Goal: Information Seeking & Learning: Learn about a topic

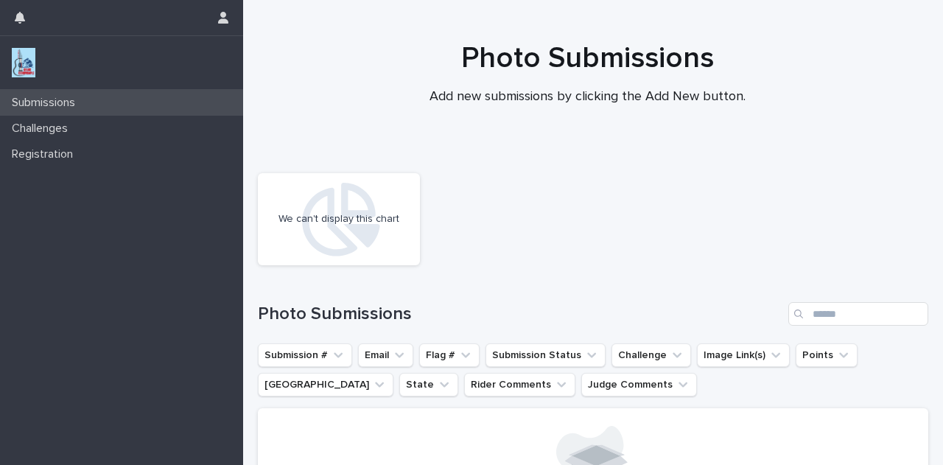
click at [56, 103] on p "Submissions" at bounding box center [46, 103] width 81 height 14
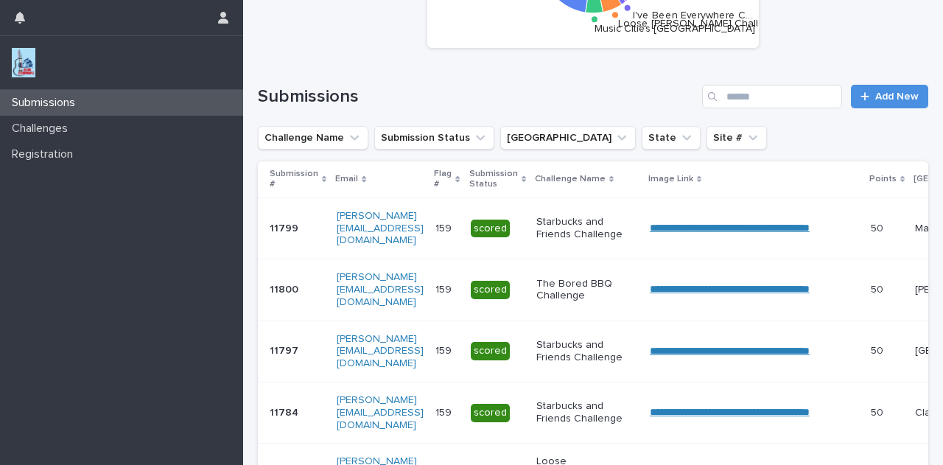
scroll to position [171, 0]
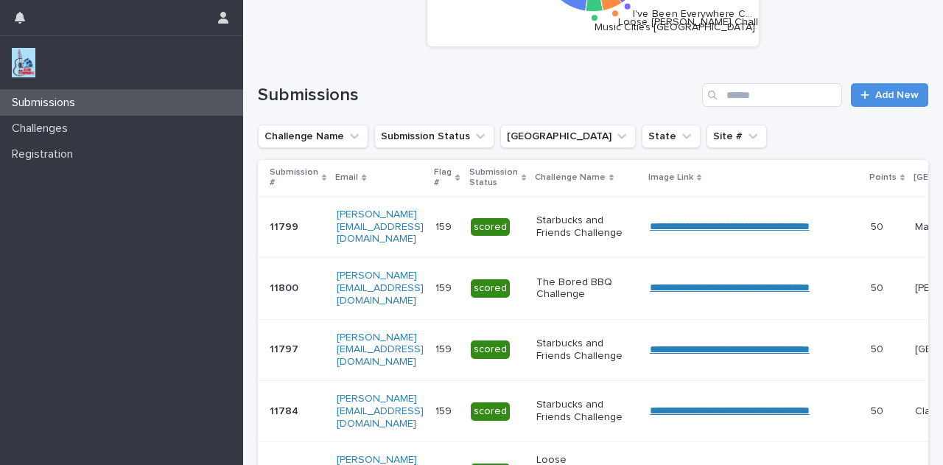
click at [322, 178] on icon at bounding box center [324, 177] width 4 height 7
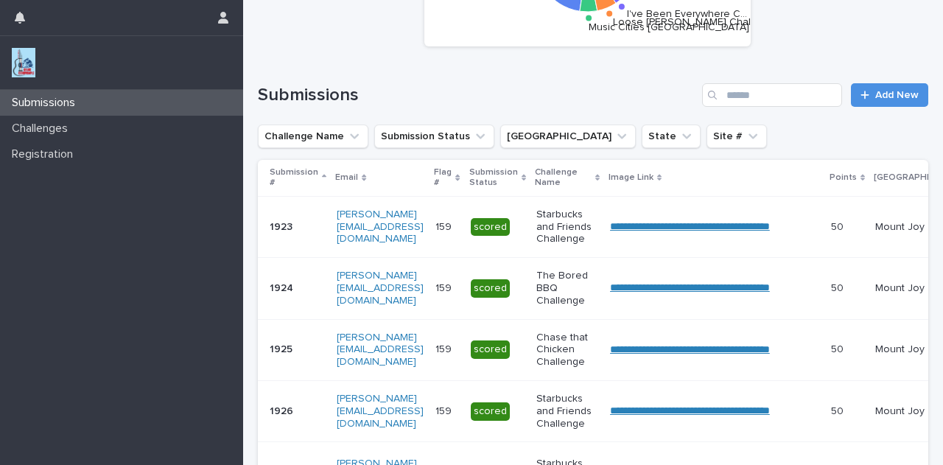
scroll to position [177, 0]
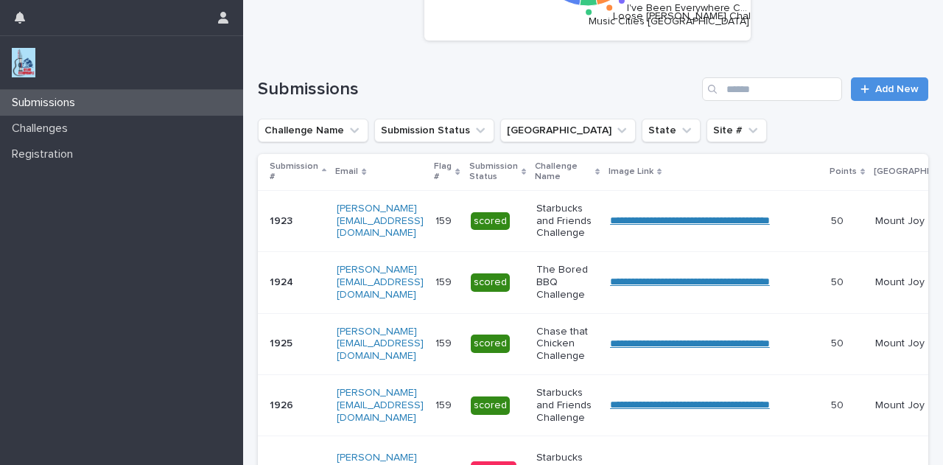
click at [298, 178] on p "Submission #" at bounding box center [294, 171] width 49 height 27
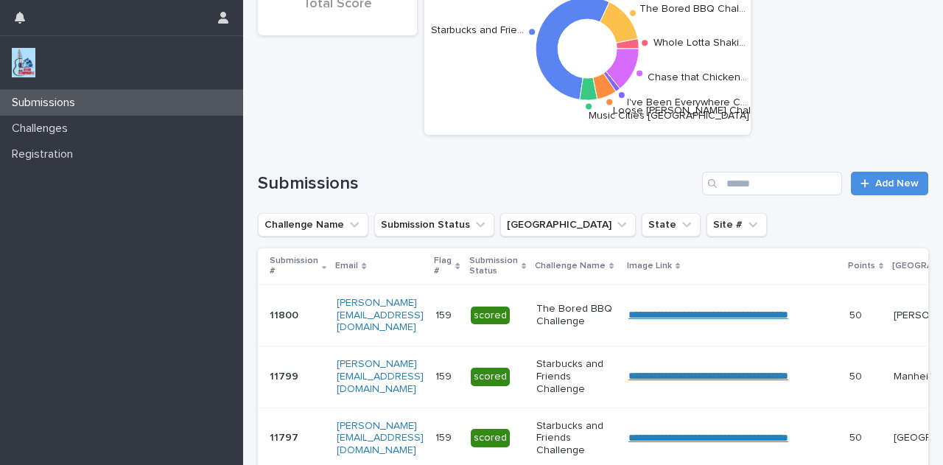
scroll to position [84, 0]
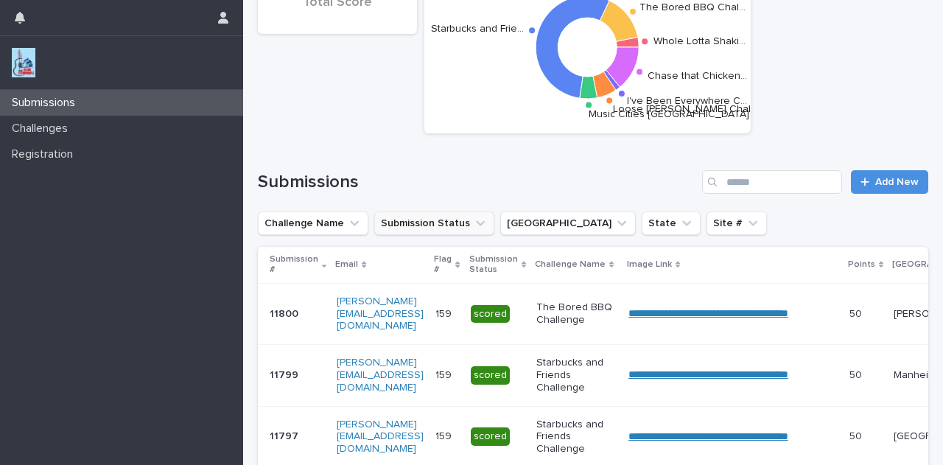
click at [473, 223] on icon "Submission Status" at bounding box center [480, 223] width 15 height 15
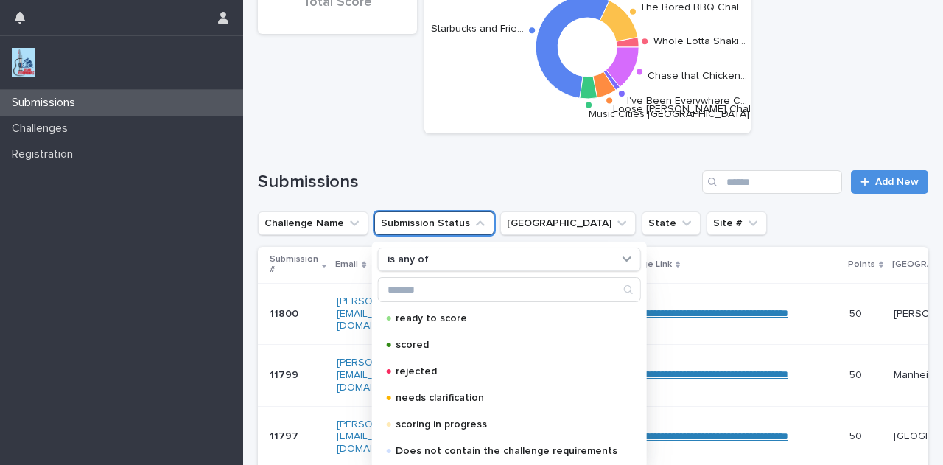
click at [473, 223] on icon "Submission Status" at bounding box center [480, 223] width 15 height 15
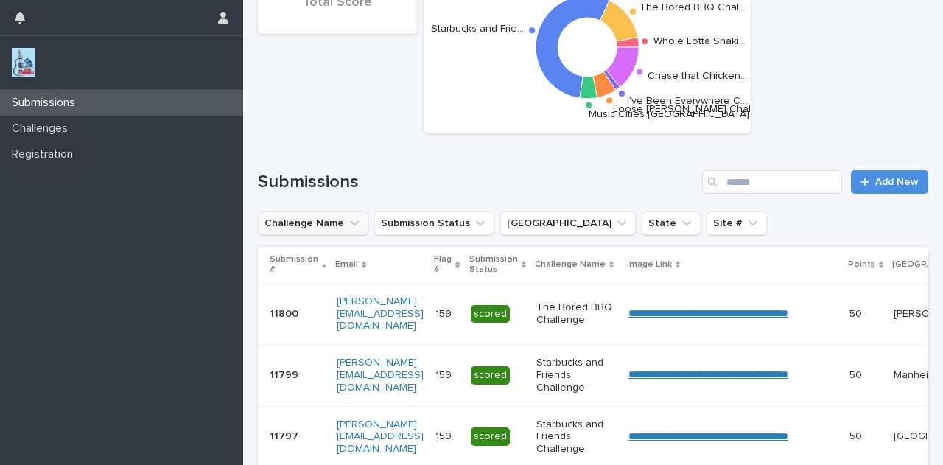
click at [351, 223] on icon "Challenge Name" at bounding box center [354, 223] width 9 height 5
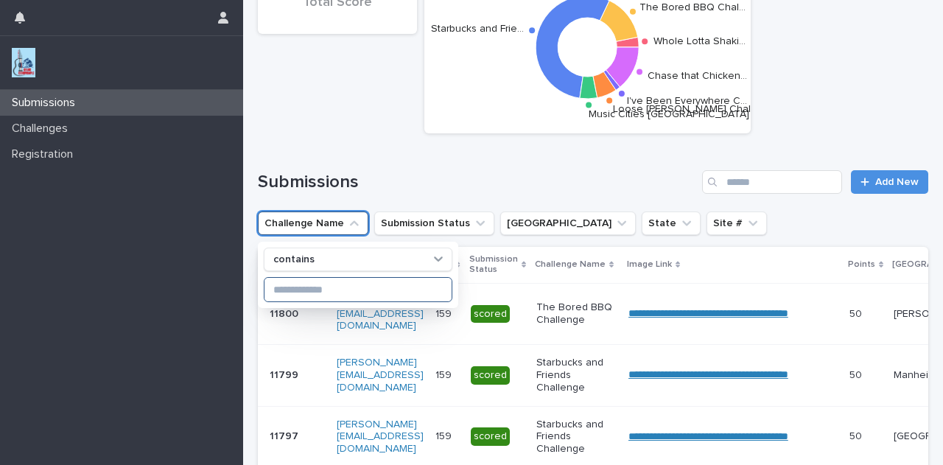
click at [343, 286] on input at bounding box center [357, 290] width 187 height 24
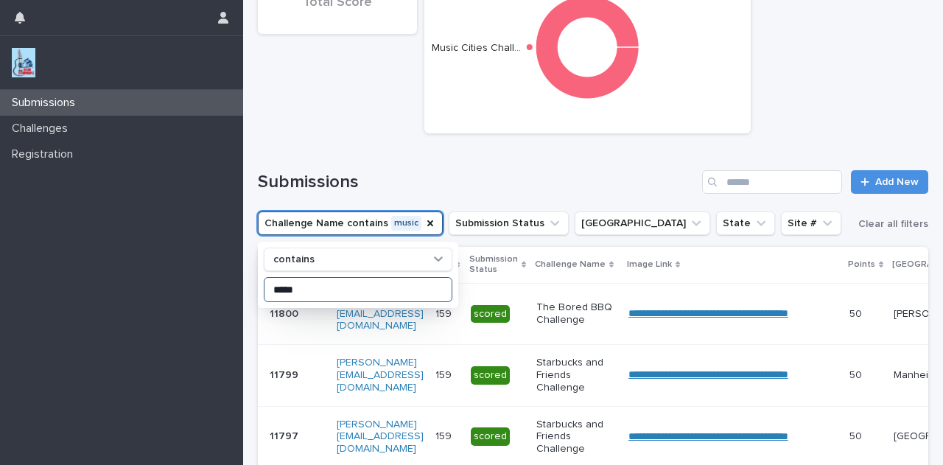
type input "*****"
click at [421, 165] on div "Submissions Add New" at bounding box center [593, 176] width 670 height 71
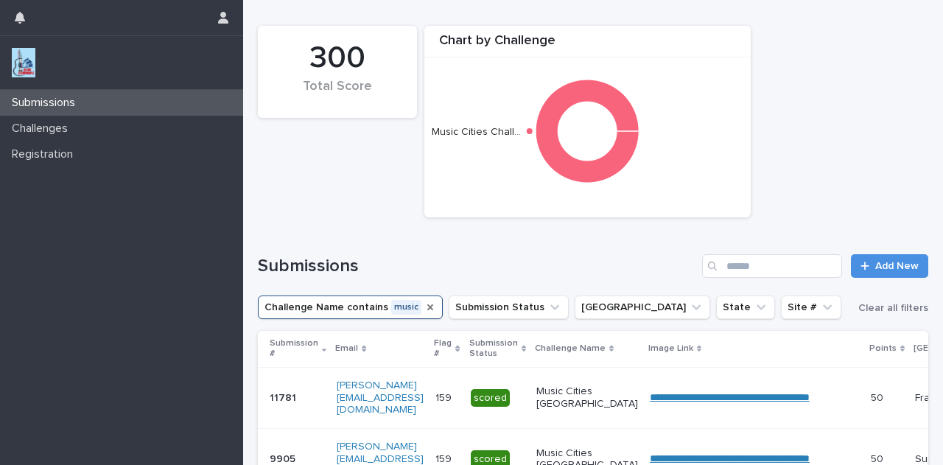
click at [427, 307] on icon "Challenge Name" at bounding box center [430, 307] width 6 height 6
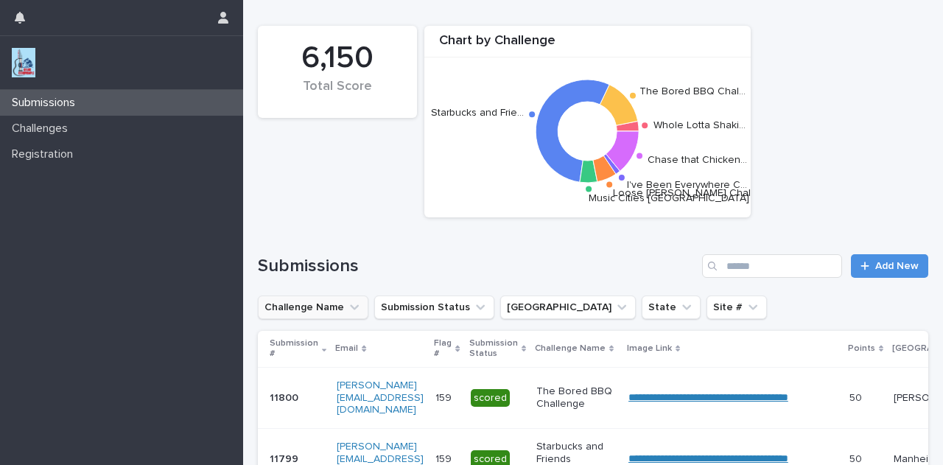
click at [347, 307] on icon "Challenge Name" at bounding box center [354, 307] width 15 height 15
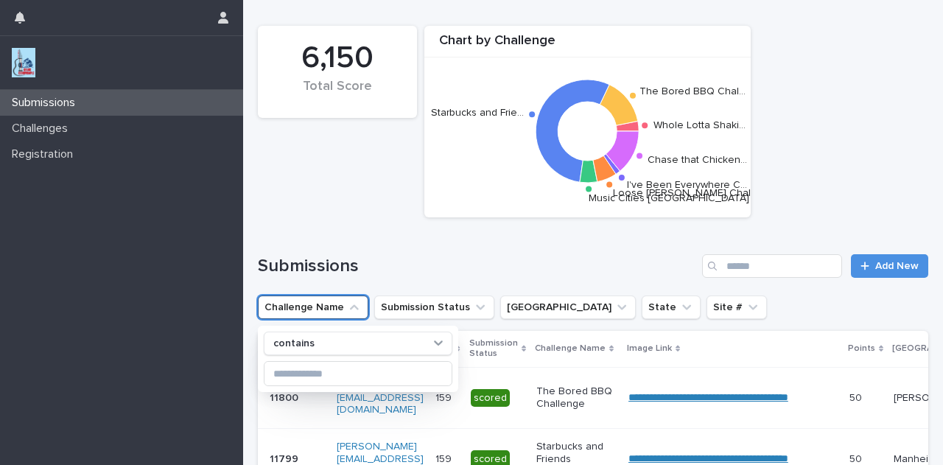
click at [351, 308] on icon "Challenge Name" at bounding box center [354, 307] width 15 height 15
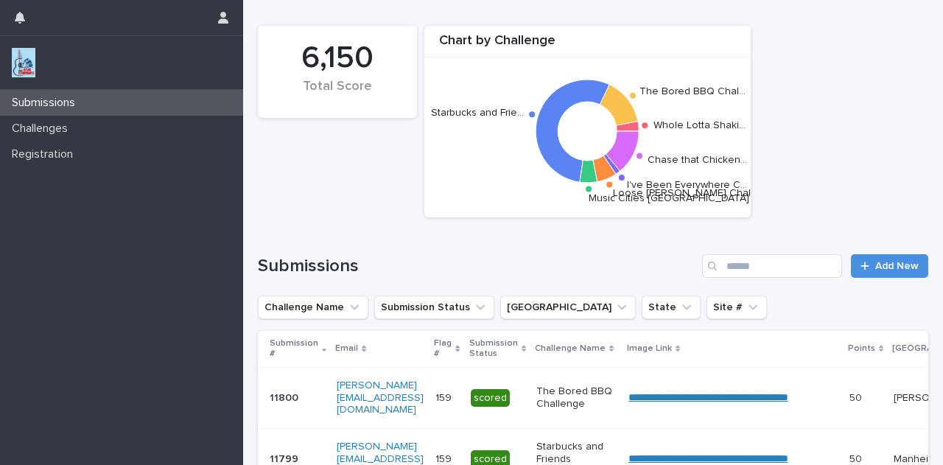
click at [429, 312] on button "Submission Status" at bounding box center [434, 307] width 120 height 24
click at [429, 311] on button "Submission Status" at bounding box center [434, 307] width 120 height 24
click at [331, 309] on button "Challenge Name" at bounding box center [313, 307] width 110 height 24
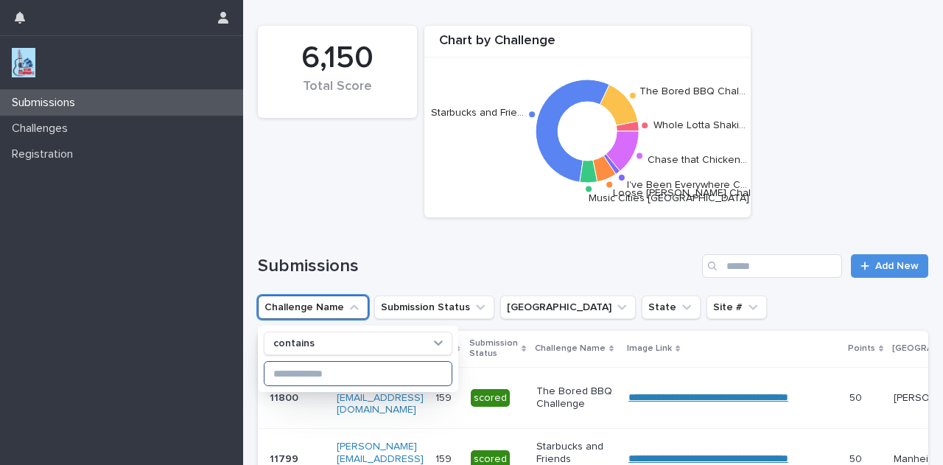
click at [334, 376] on input at bounding box center [357, 374] width 187 height 24
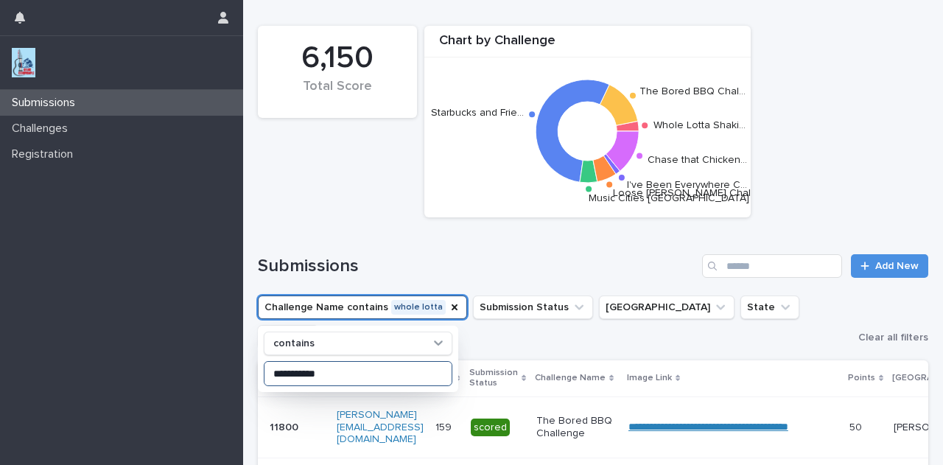
type input "**********"
click at [362, 195] on div "6,150 Total Score Chart by Challenge Whole Lotta Shaki… The Bored BBQ Chal… Sta…" at bounding box center [592, 121] width 685 height 206
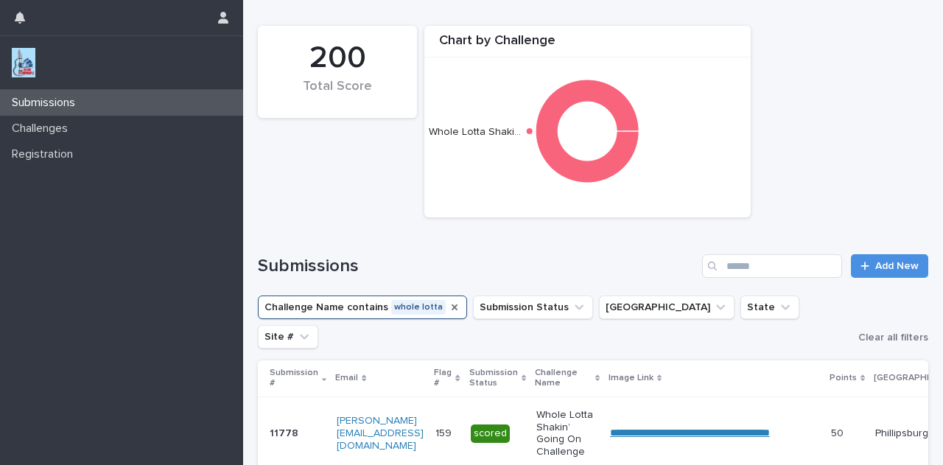
click at [452, 307] on icon "Challenge Name" at bounding box center [455, 307] width 6 height 6
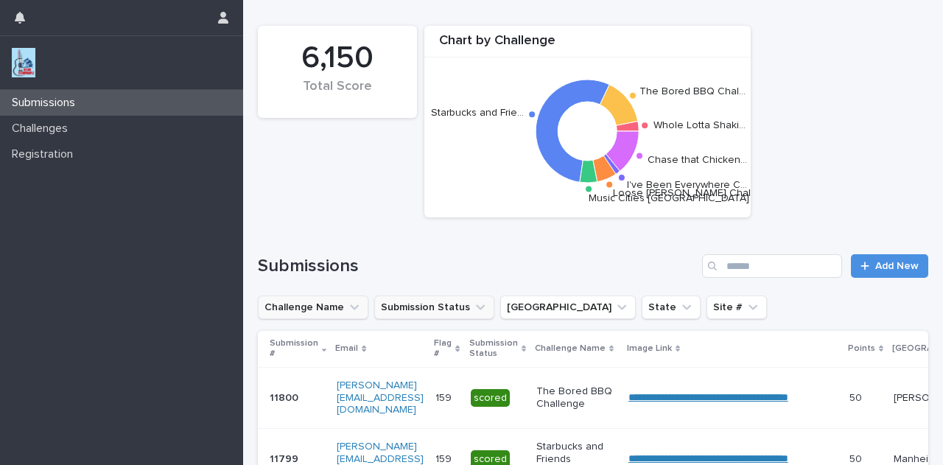
click at [433, 315] on button "Submission Status" at bounding box center [434, 307] width 120 height 24
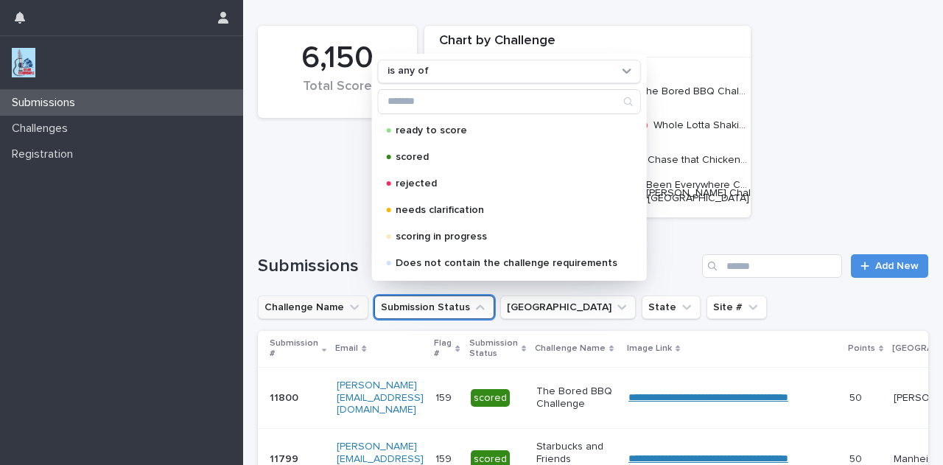
click at [347, 212] on div "6,150 Total Score Chart by Challenge Whole Lotta Shaki… The Bored BBQ Chal… Sta…" at bounding box center [592, 121] width 685 height 206
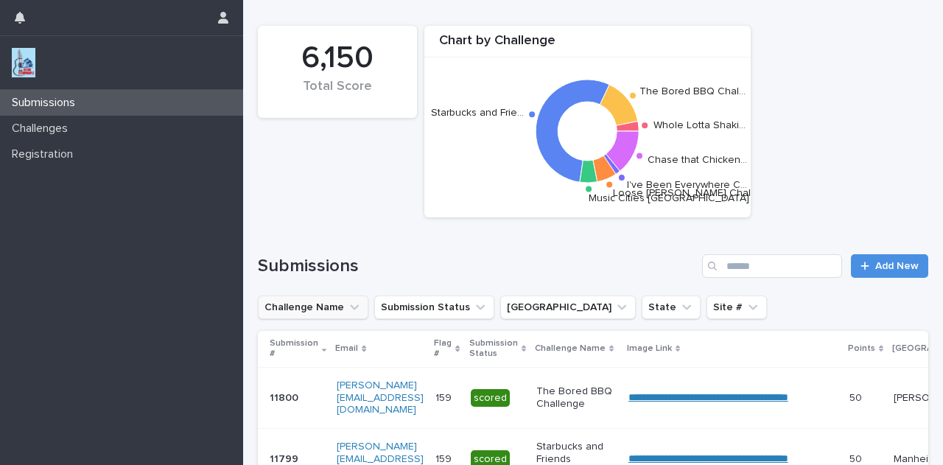
click at [347, 312] on icon "Challenge Name" at bounding box center [354, 307] width 15 height 15
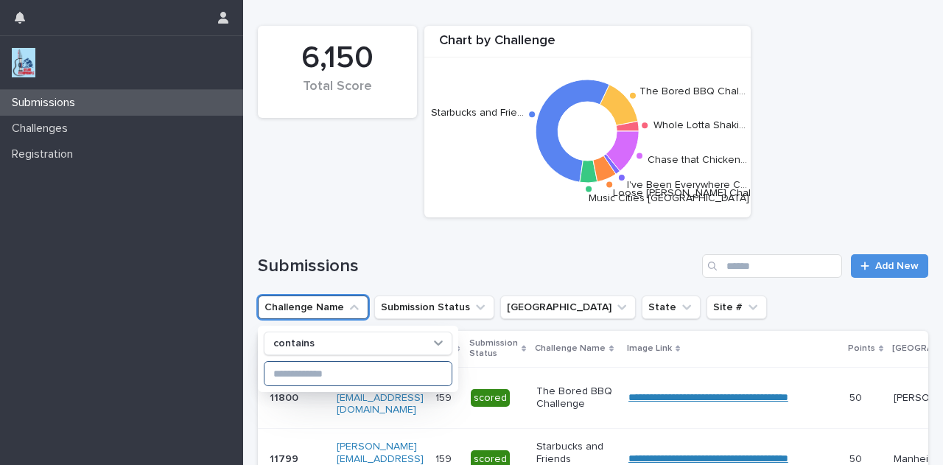
click at [391, 377] on input at bounding box center [357, 374] width 187 height 24
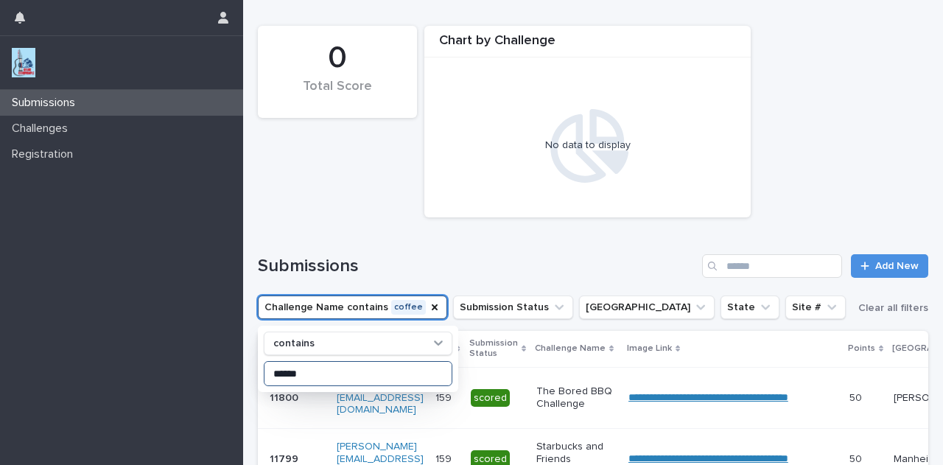
type input "******"
click at [342, 199] on div "0 Total Score Chart by Challenge No data to display" at bounding box center [592, 121] width 685 height 206
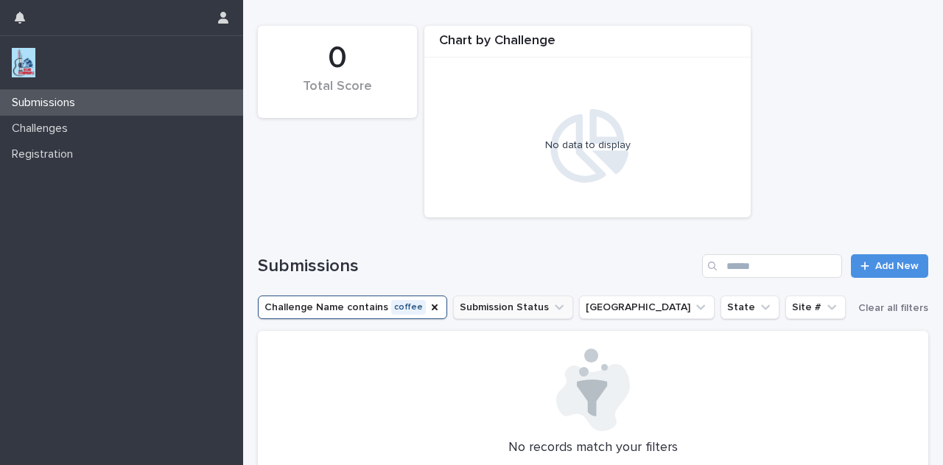
click at [515, 306] on button "Submission Status" at bounding box center [513, 307] width 120 height 24
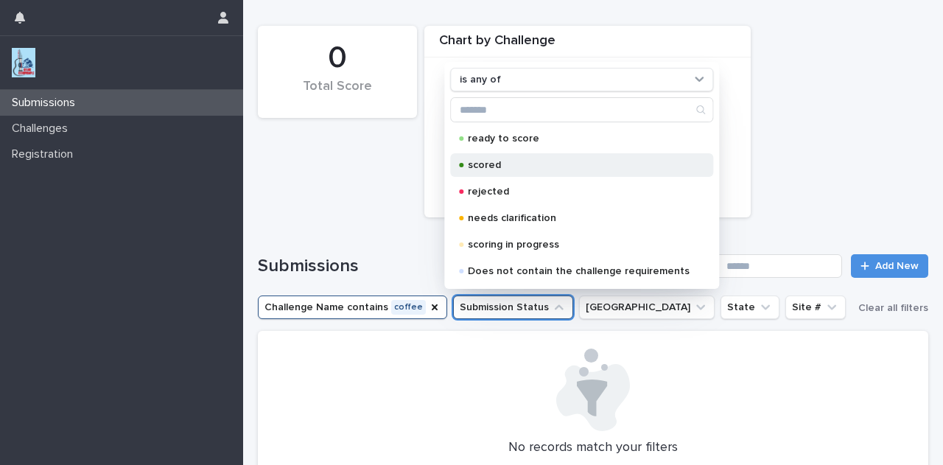
click at [500, 166] on p "scored" at bounding box center [579, 165] width 222 height 10
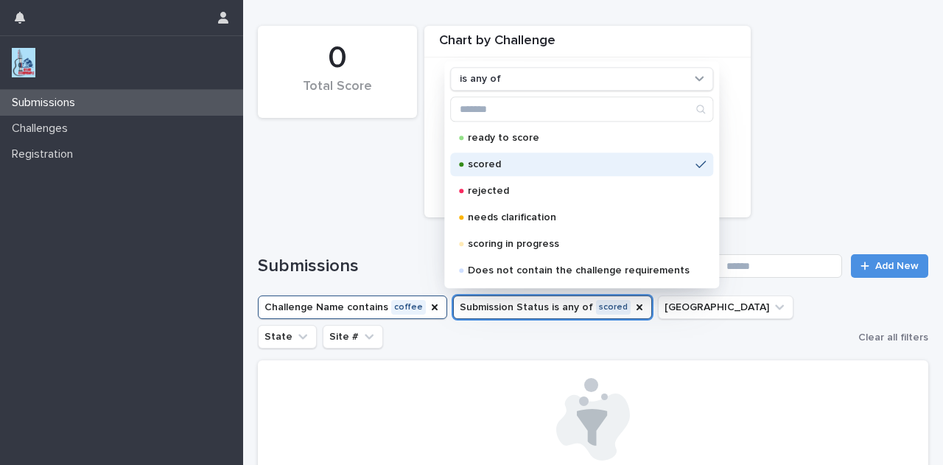
click at [842, 101] on div "0 Total Score Chart by Challenge No data to display" at bounding box center [592, 121] width 685 height 206
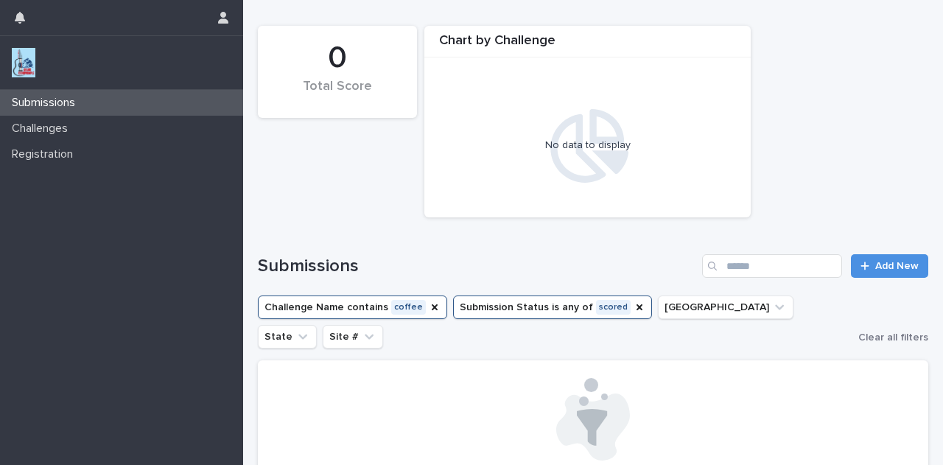
click at [587, 312] on button "Submission Status is any of scored" at bounding box center [552, 307] width 199 height 24
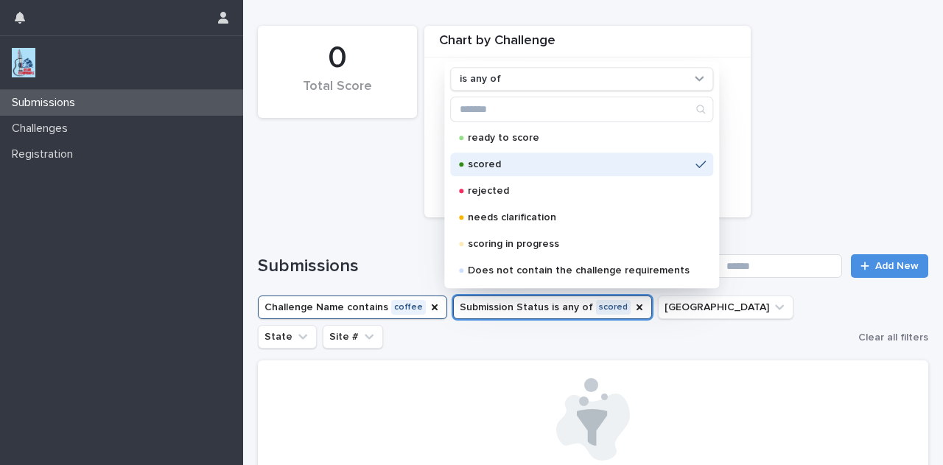
click at [514, 165] on p "scored" at bounding box center [579, 165] width 222 height 10
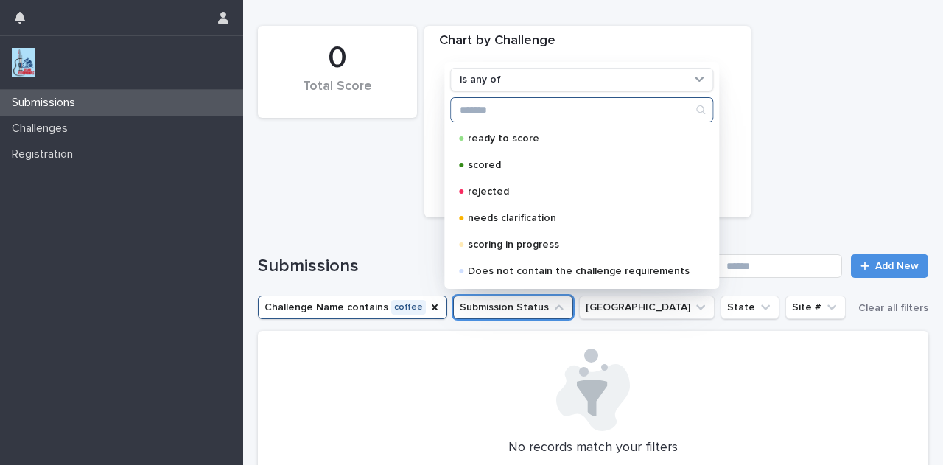
click at [593, 108] on input "Search" at bounding box center [581, 110] width 261 height 24
click at [860, 62] on div "0 Total Score Chart by Challenge No data to display" at bounding box center [592, 121] width 685 height 206
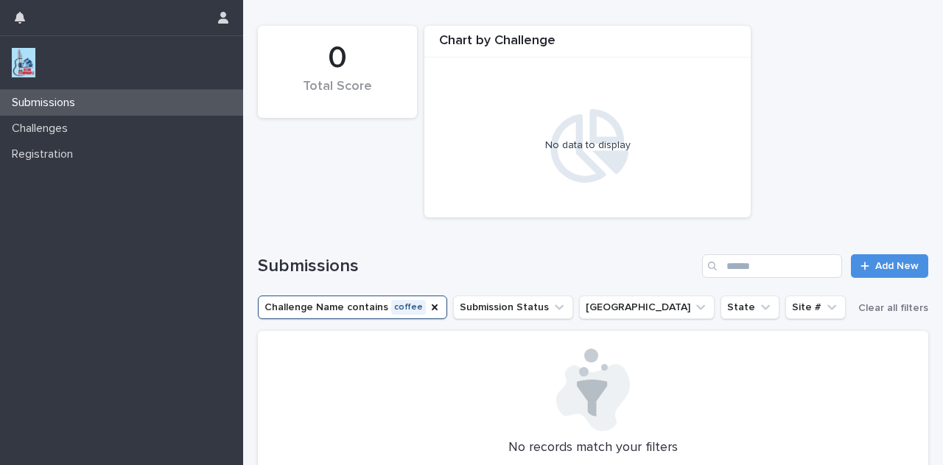
click at [509, 314] on button "Submission Status" at bounding box center [513, 307] width 120 height 24
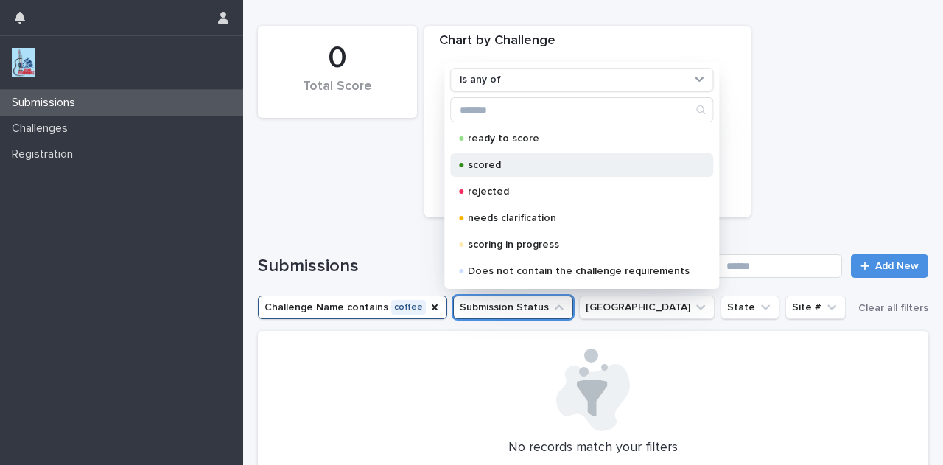
click at [496, 168] on p "scored" at bounding box center [579, 165] width 222 height 10
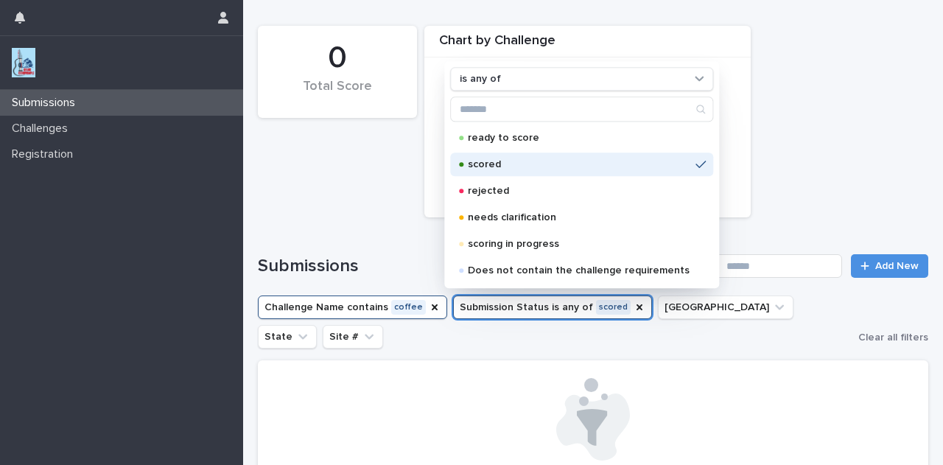
click at [344, 202] on div "0 Total Score Chart by Challenge No data to display" at bounding box center [592, 121] width 685 height 206
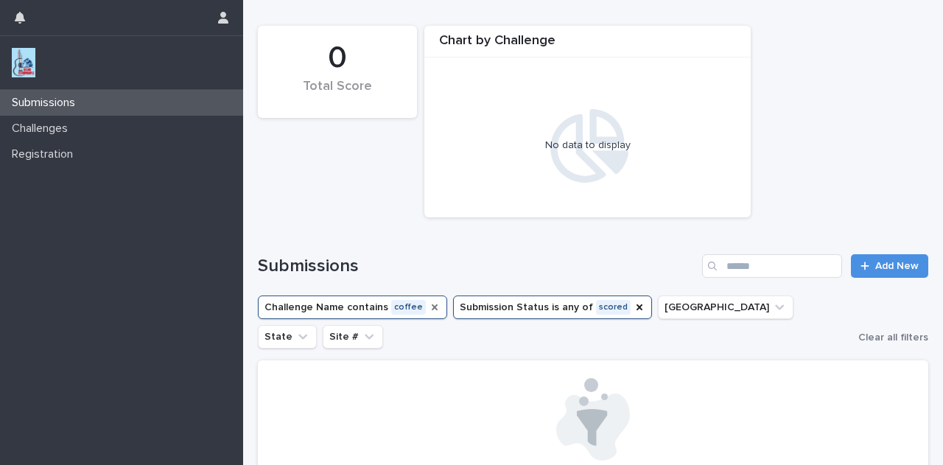
click at [429, 308] on icon "Challenge Name" at bounding box center [435, 307] width 12 height 12
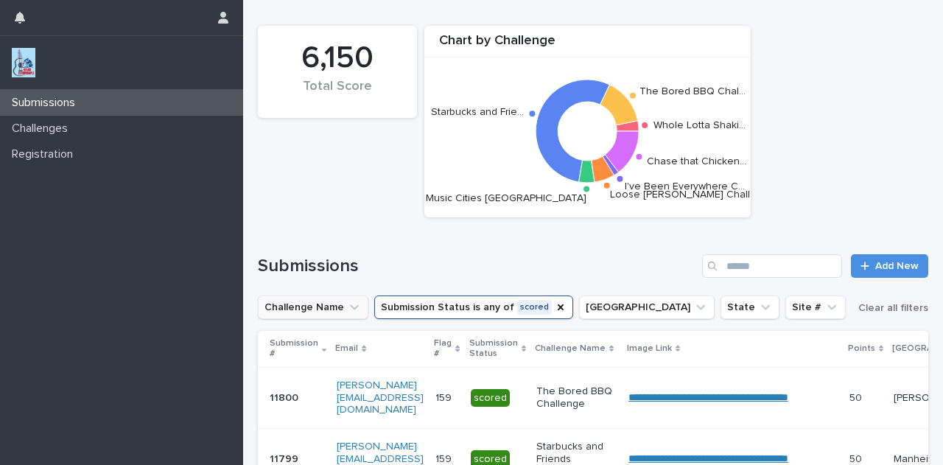
click at [389, 217] on div "6,150 Total Score Chart by Challenge Whole Lotta Shaki… The Bored BBQ Chal… Sta…" at bounding box center [592, 121] width 685 height 206
click at [351, 307] on icon "Challenge Name" at bounding box center [354, 307] width 15 height 15
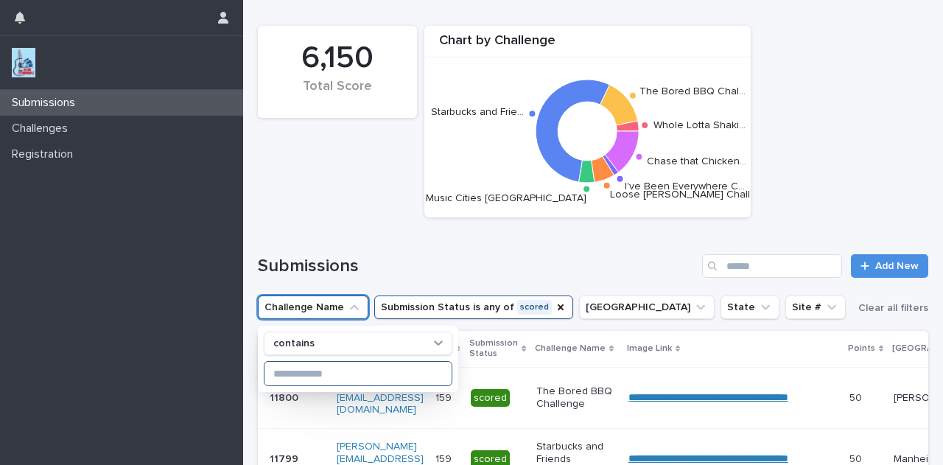
click at [338, 377] on input at bounding box center [357, 374] width 187 height 24
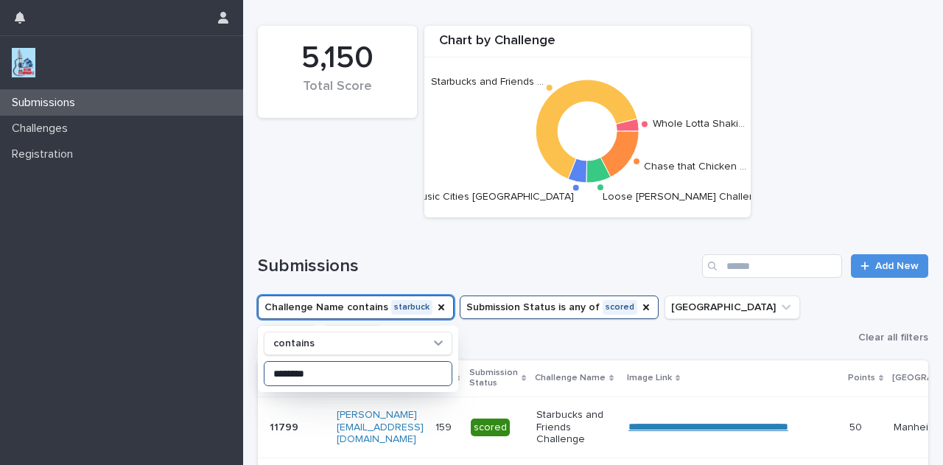
type input "*********"
click at [446, 254] on div "Submissions Add New" at bounding box center [593, 266] width 670 height 24
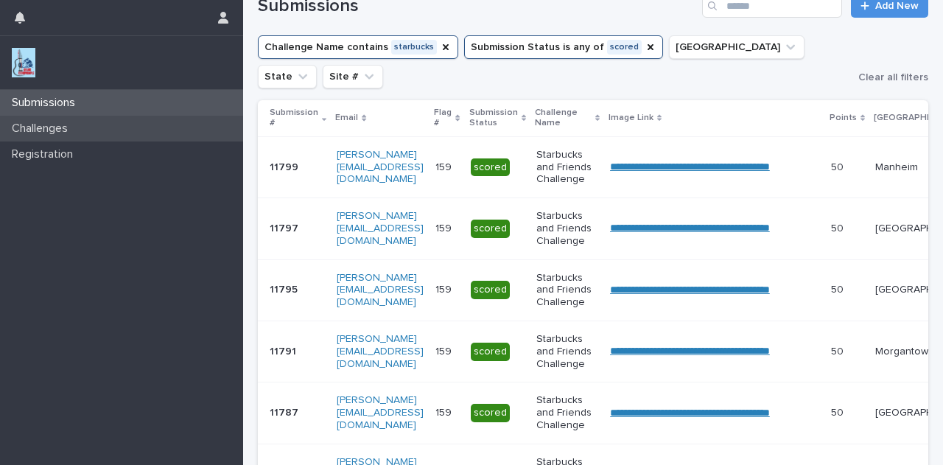
scroll to position [256, 0]
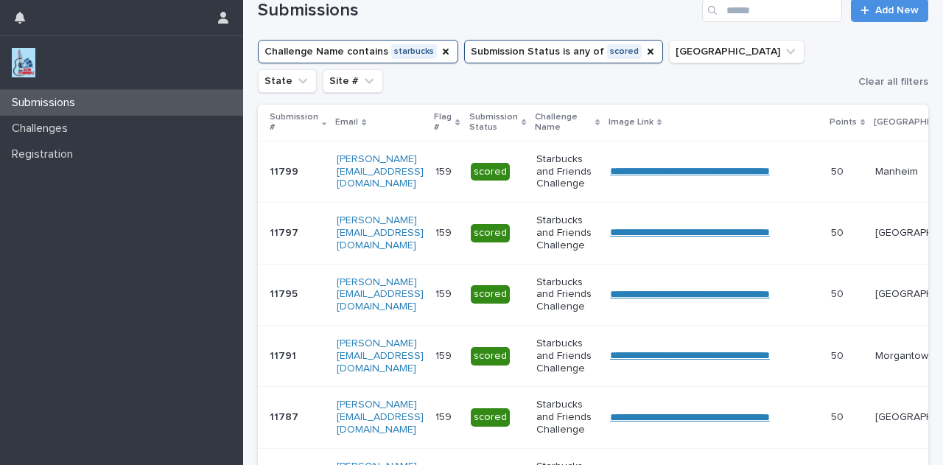
click at [280, 170] on p "11799" at bounding box center [286, 170] width 32 height 15
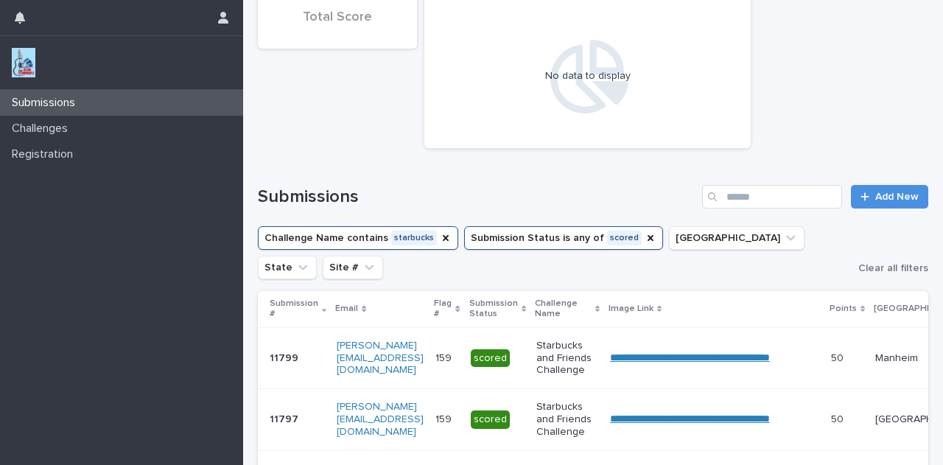
scroll to position [87, 0]
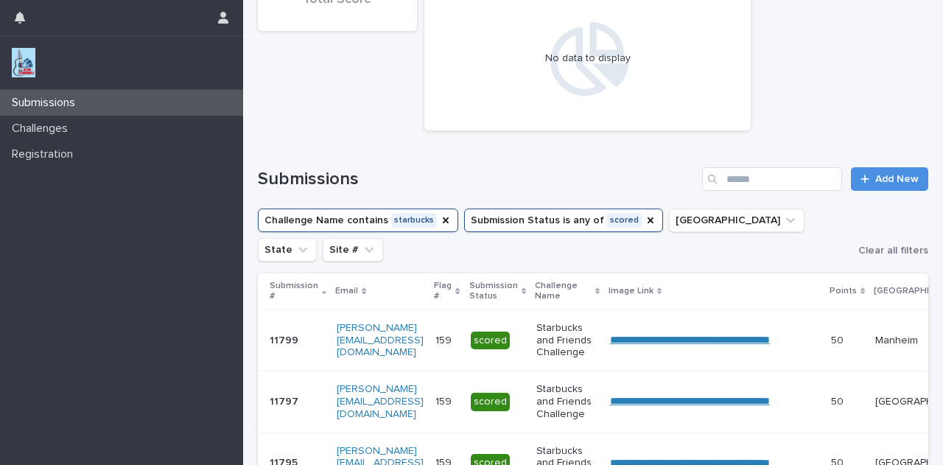
click at [275, 346] on p "11799" at bounding box center [286, 338] width 32 height 15
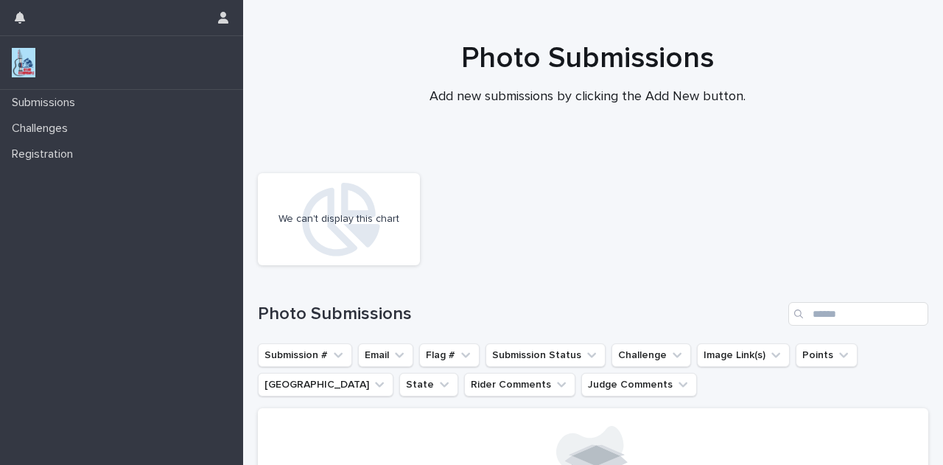
click at [49, 91] on div "Submissions" at bounding box center [121, 103] width 243 height 26
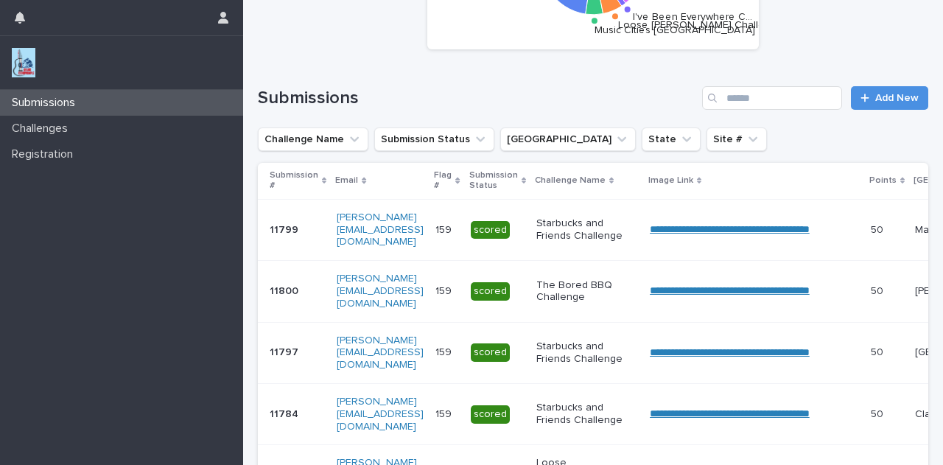
scroll to position [186, 0]
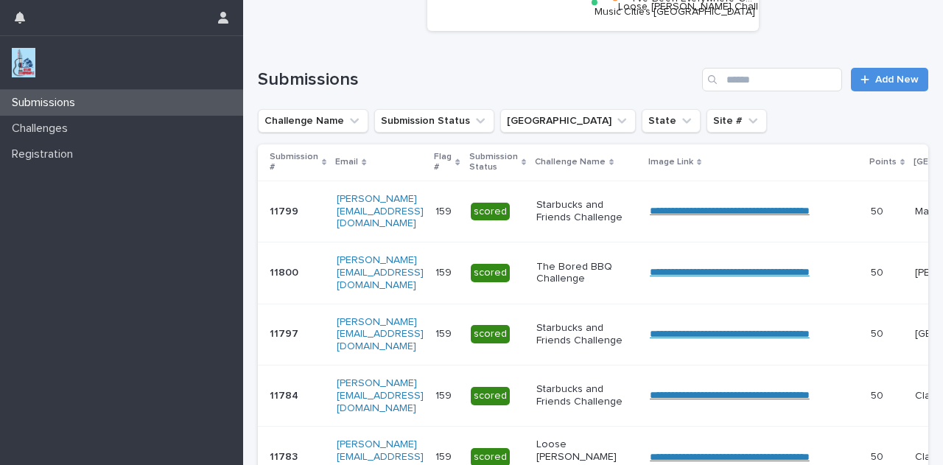
click at [280, 275] on p "11800" at bounding box center [286, 271] width 32 height 15
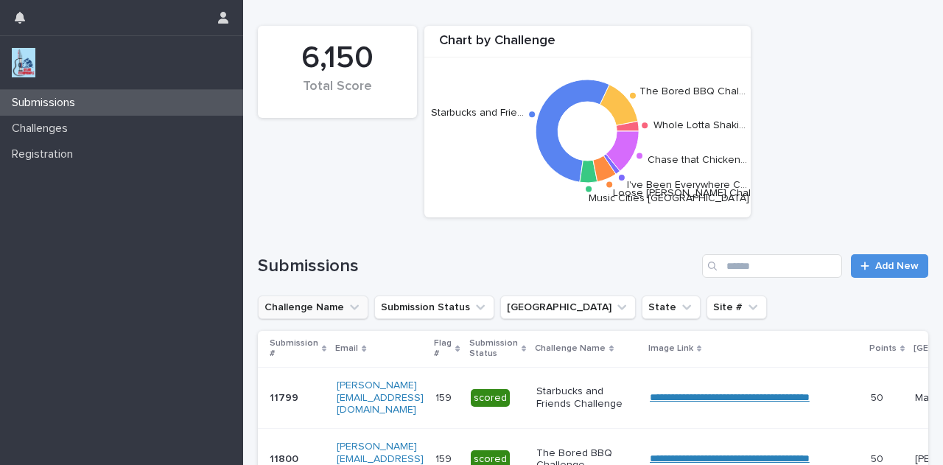
click at [350, 306] on icon "Challenge Name" at bounding box center [354, 307] width 9 height 5
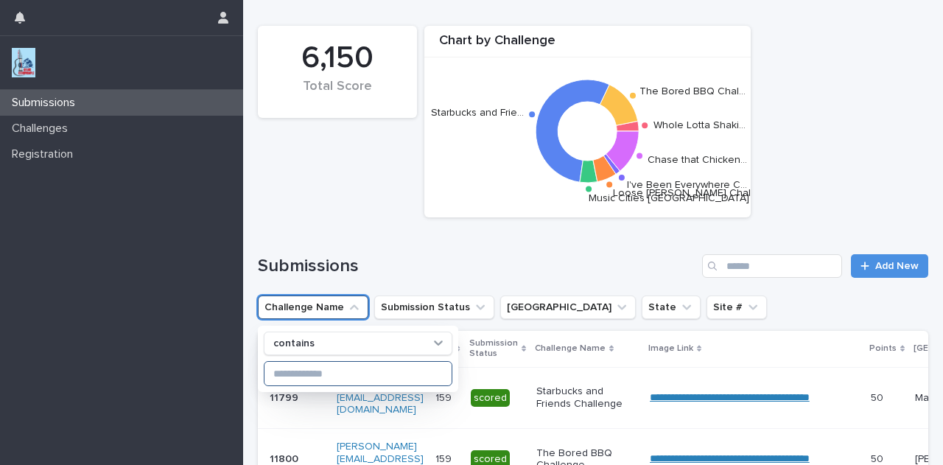
click at [344, 370] on input at bounding box center [357, 374] width 187 height 24
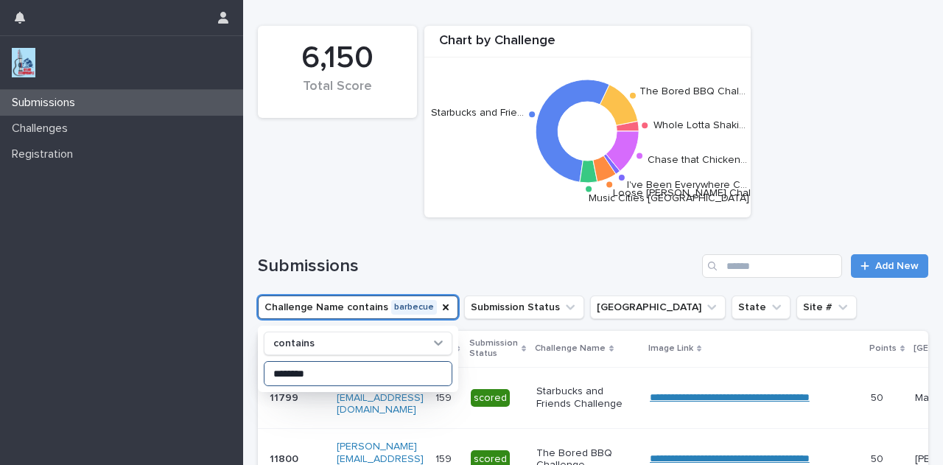
type input "********"
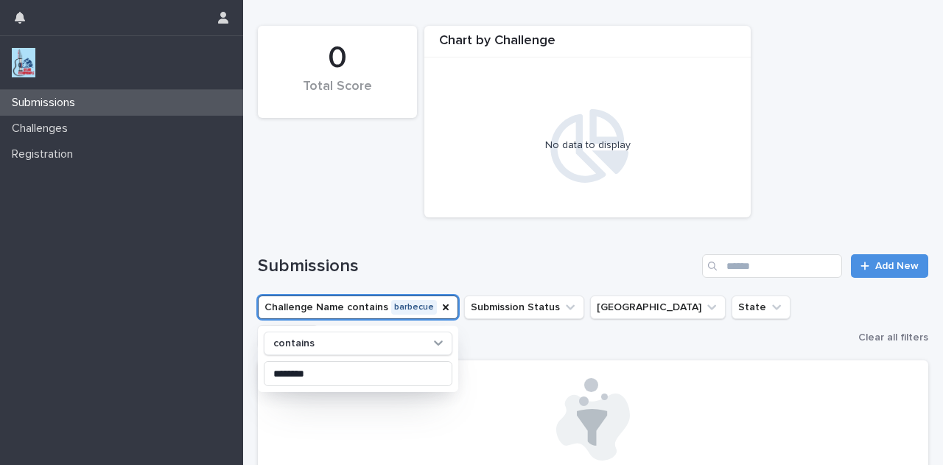
click at [667, 421] on div at bounding box center [592, 419] width 635 height 82
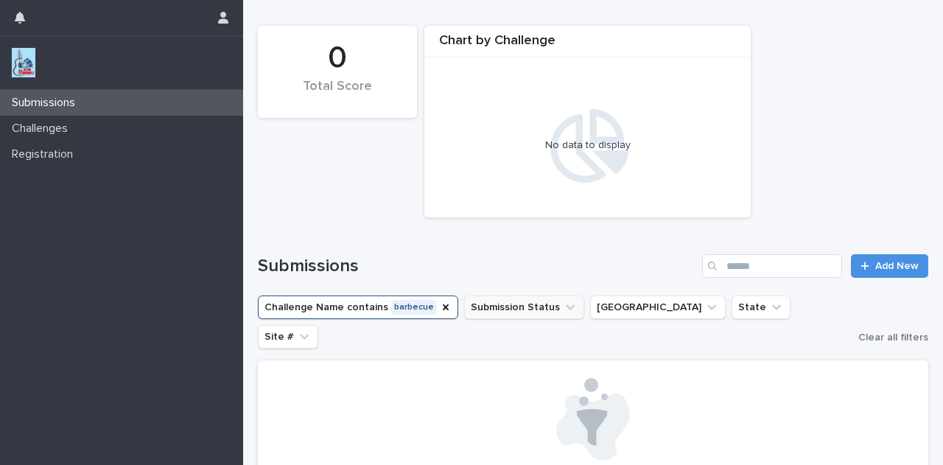
click at [563, 307] on icon "Submission Status" at bounding box center [570, 307] width 15 height 15
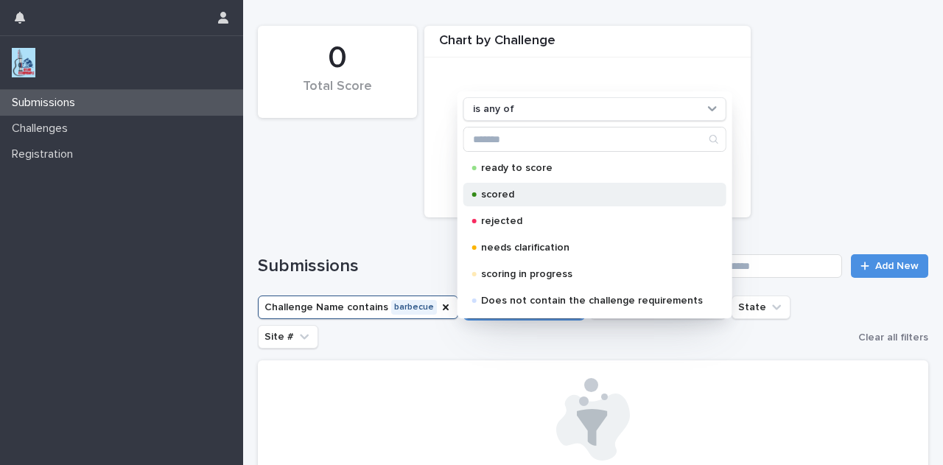
click at [510, 189] on p "scored" at bounding box center [592, 194] width 222 height 10
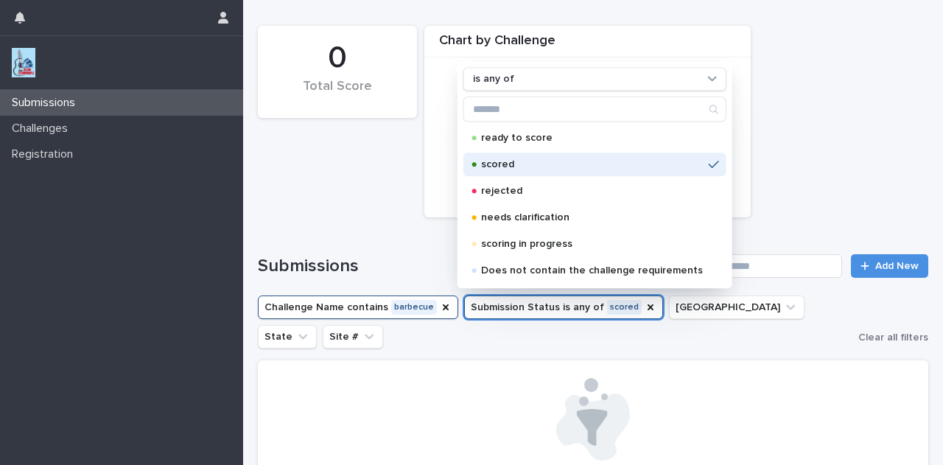
click at [373, 203] on div "0 Total Score Chart by Challenge No data to display" at bounding box center [592, 121] width 685 height 206
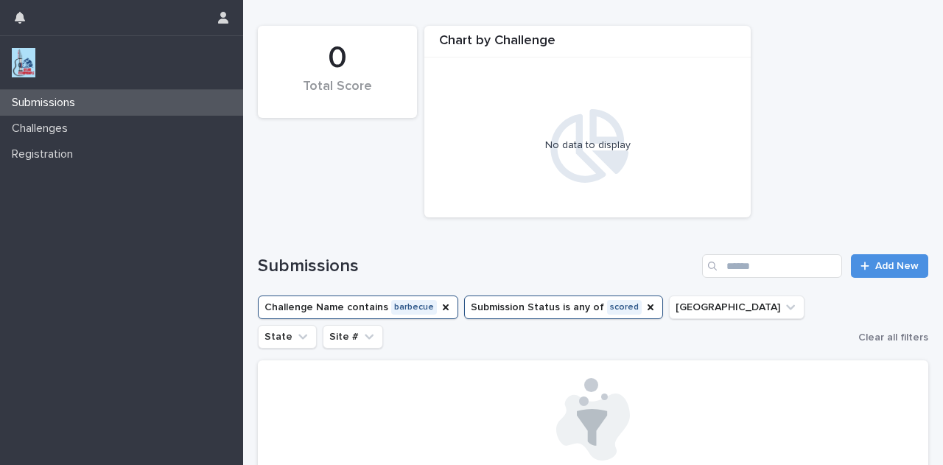
click at [417, 233] on div "Submissions Add New" at bounding box center [593, 260] width 670 height 71
click at [440, 312] on icon "Challenge Name" at bounding box center [446, 307] width 12 height 12
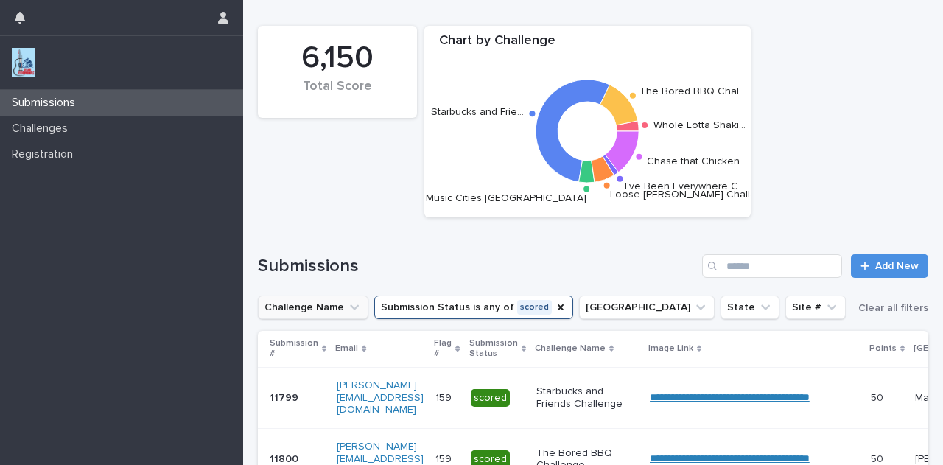
click at [350, 307] on icon "Challenge Name" at bounding box center [354, 307] width 9 height 5
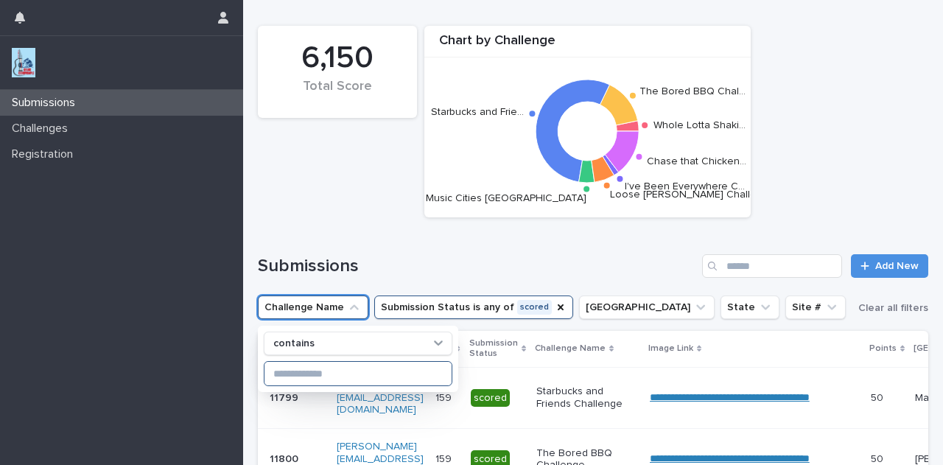
click at [359, 377] on input at bounding box center [357, 374] width 187 height 24
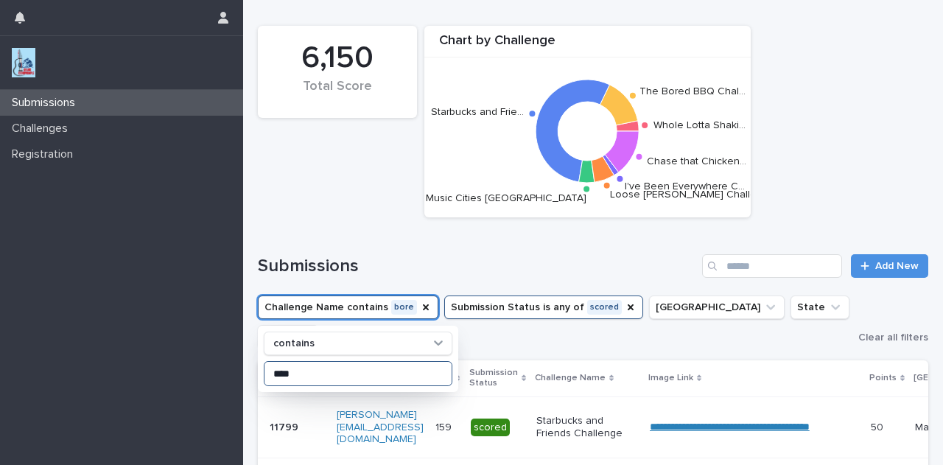
type input "*****"
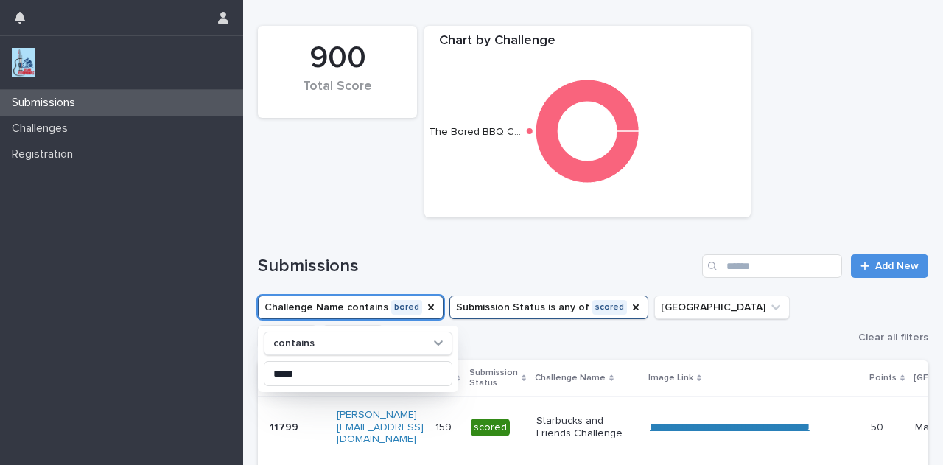
click at [320, 203] on div "900 Total Score Chart by Challenge The Bored BBQ C…" at bounding box center [592, 121] width 685 height 206
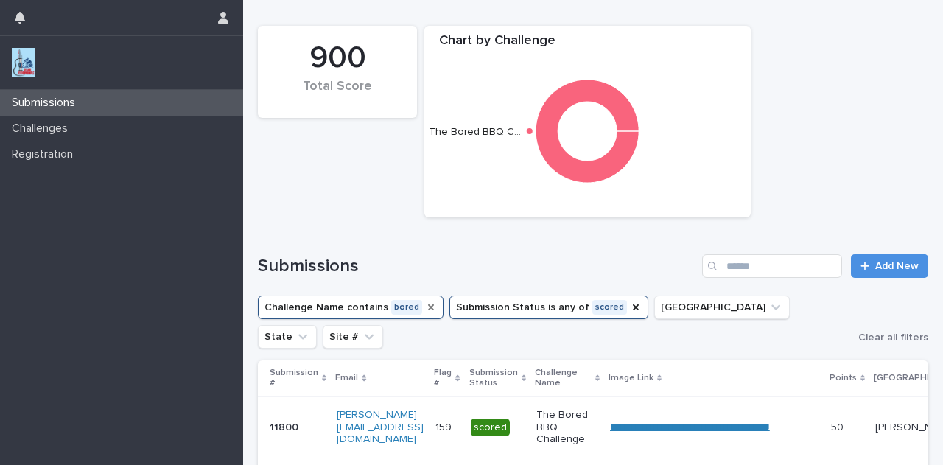
click at [425, 312] on icon "Challenge Name" at bounding box center [431, 307] width 12 height 12
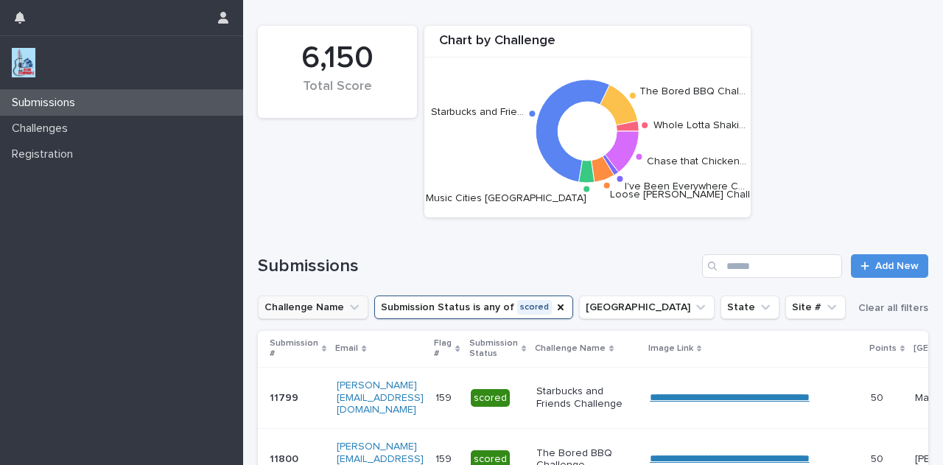
click at [324, 319] on button "Challenge Name" at bounding box center [313, 307] width 110 height 24
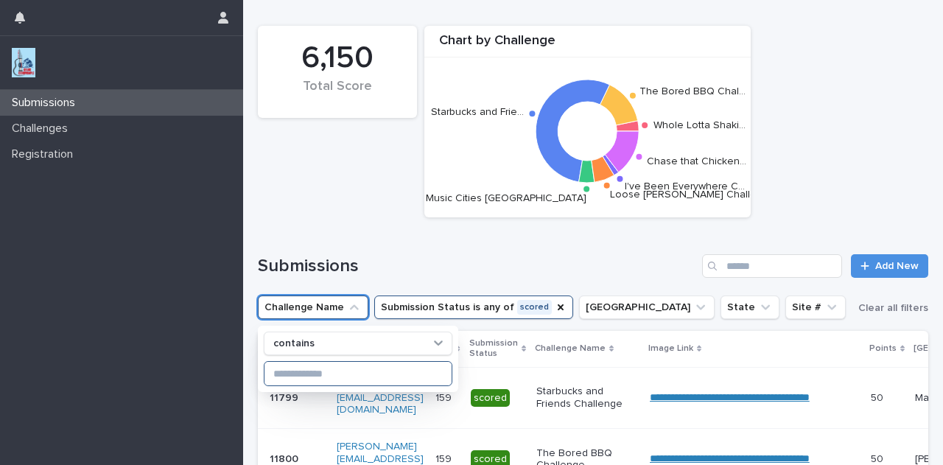
click at [349, 371] on input at bounding box center [357, 374] width 187 height 24
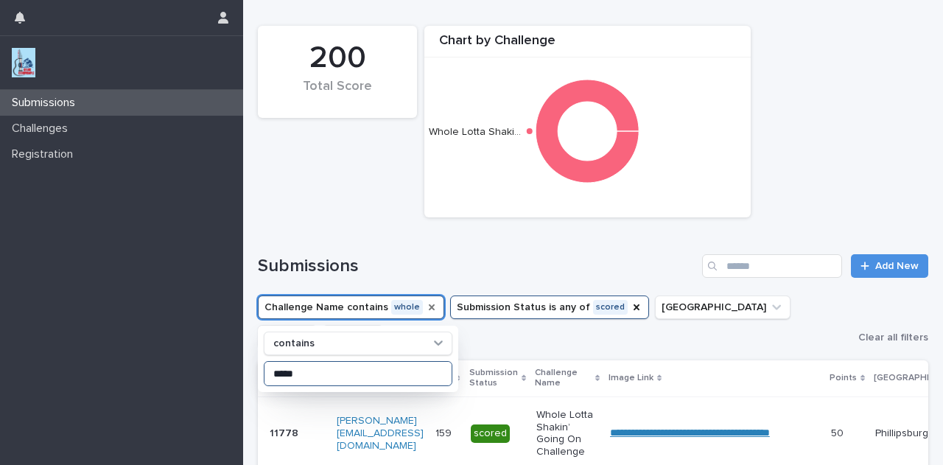
type input "*****"
click at [345, 182] on div "200 Total Score Chart by Challenge Whole Lotta Shaki…" at bounding box center [592, 121] width 685 height 206
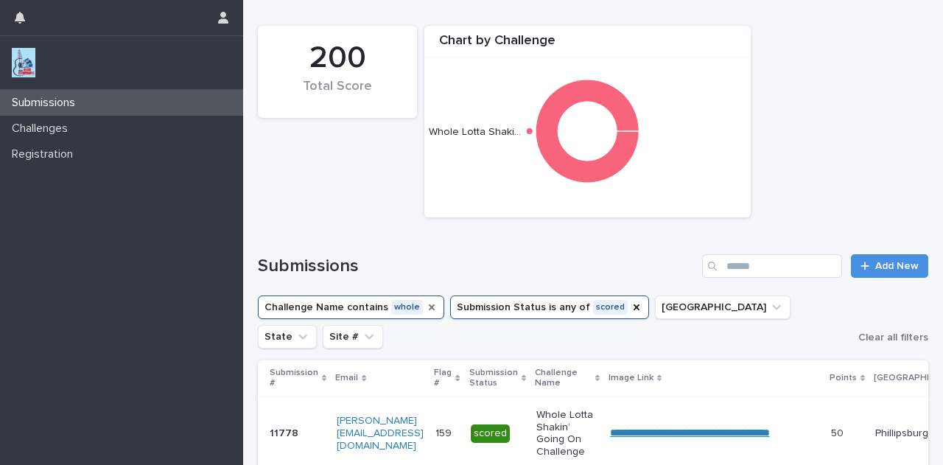
click at [426, 308] on icon "Challenge Name" at bounding box center [432, 307] width 12 height 12
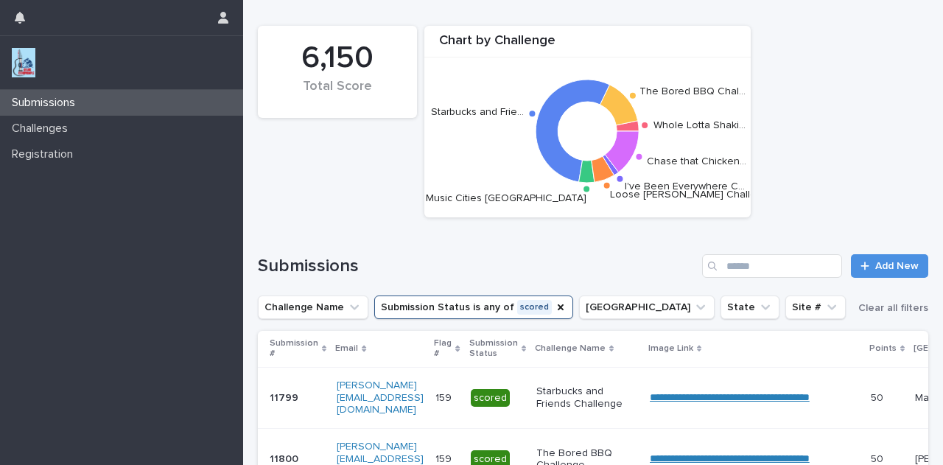
click at [347, 307] on icon "Challenge Name" at bounding box center [354, 307] width 15 height 15
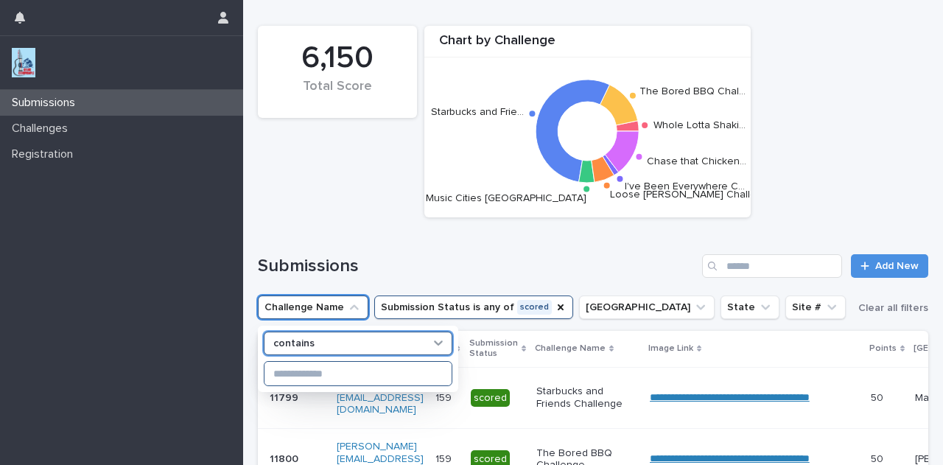
click at [343, 375] on input at bounding box center [357, 374] width 187 height 24
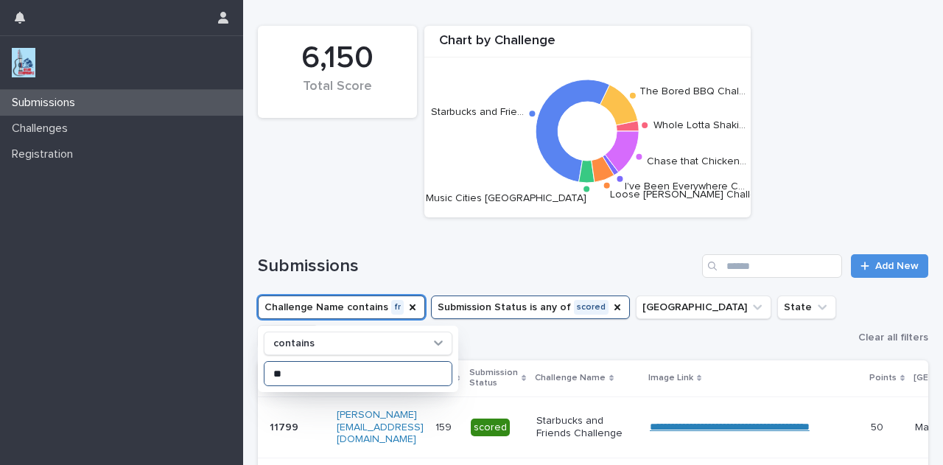
click at [313, 373] on input "**" at bounding box center [357, 374] width 187 height 24
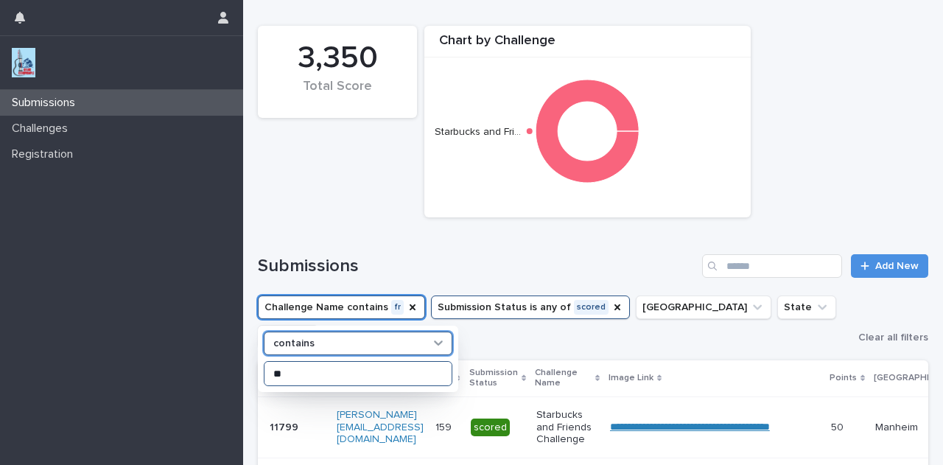
click at [355, 377] on input "**" at bounding box center [357, 374] width 187 height 24
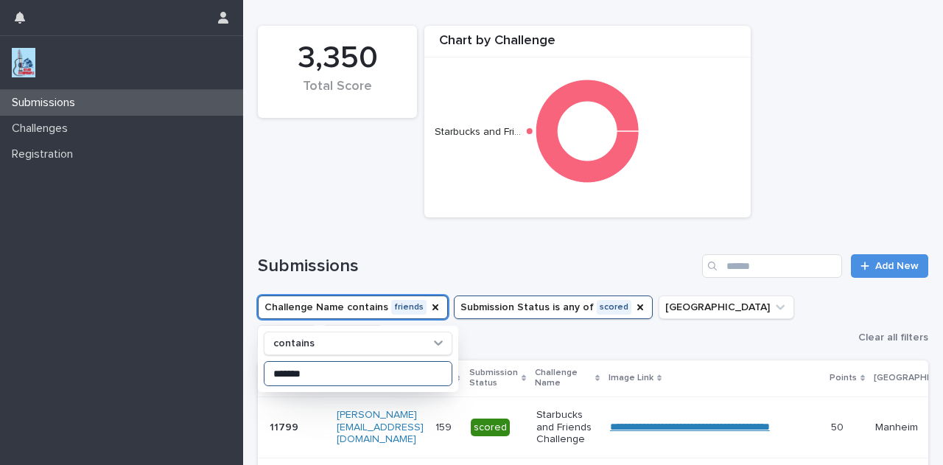
type input "*******"
click at [362, 199] on div "3,350 Total Score Chart by Challenge Starbucks and Fri…" at bounding box center [592, 121] width 685 height 206
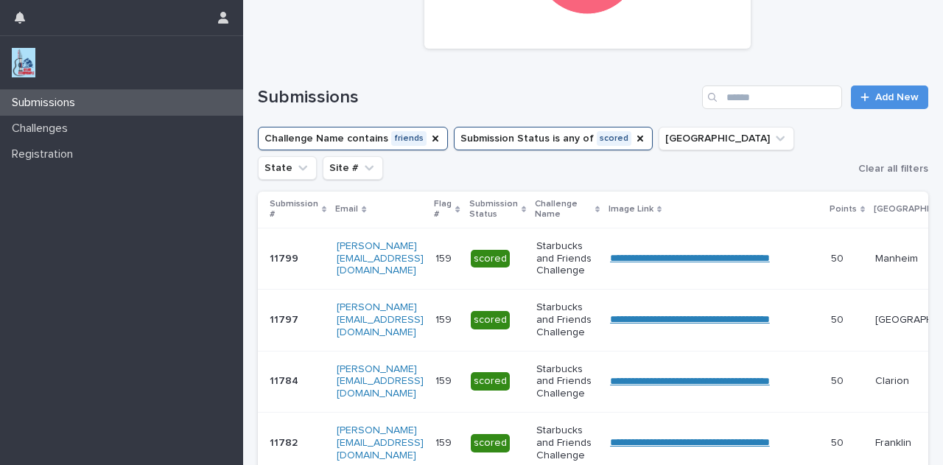
scroll to position [173, 0]
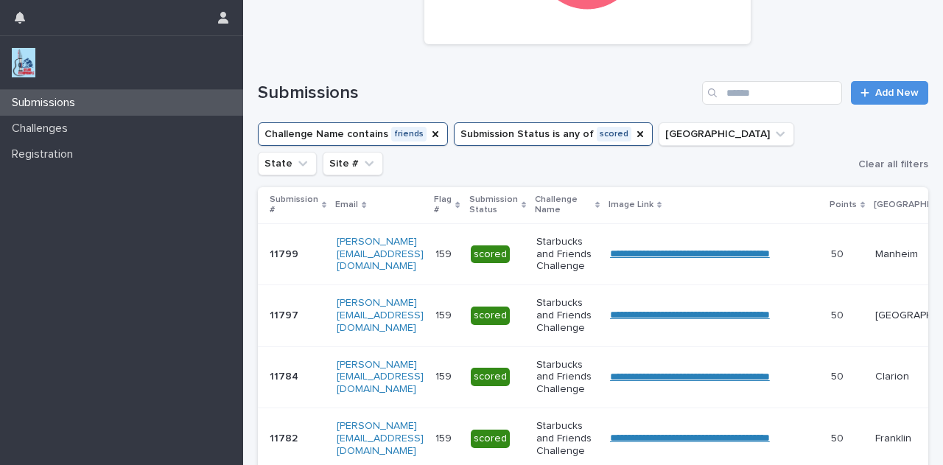
click at [308, 209] on p "Submission #" at bounding box center [294, 205] width 49 height 27
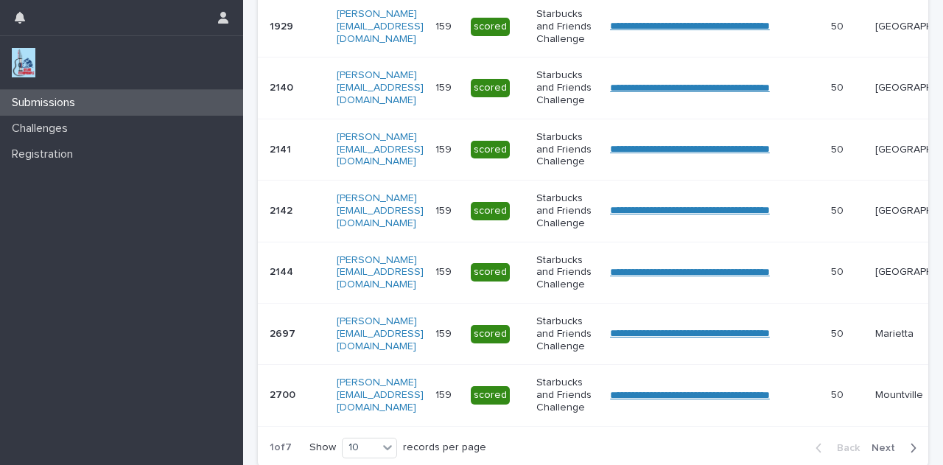
scroll to position [723, 0]
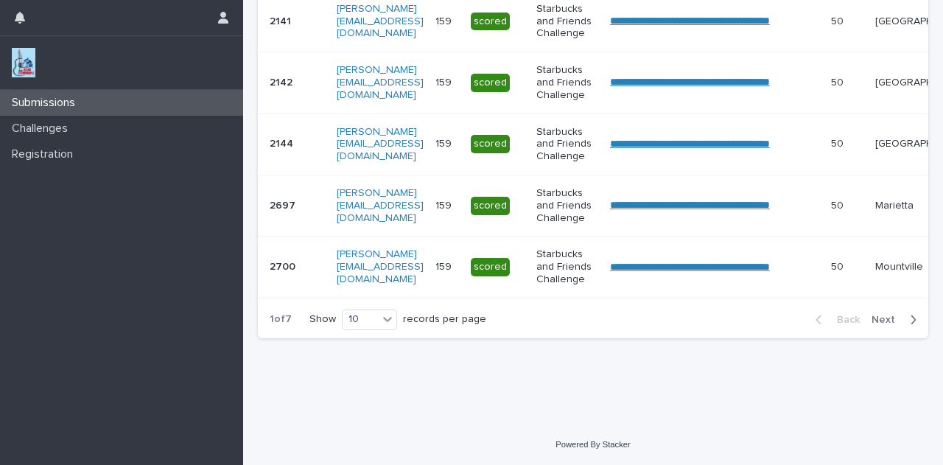
click at [872, 325] on button "Next" at bounding box center [896, 319] width 63 height 13
click at [880, 319] on span "Next" at bounding box center [887, 320] width 32 height 10
click at [884, 326] on button "Next" at bounding box center [896, 319] width 63 height 13
click at [885, 326] on button "Next" at bounding box center [896, 319] width 63 height 13
click at [882, 326] on button "Next" at bounding box center [896, 319] width 63 height 13
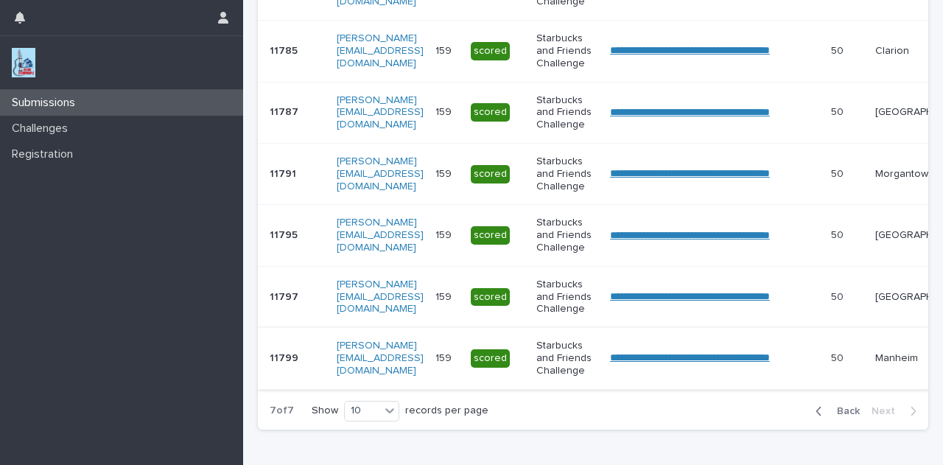
scroll to position [539, 0]
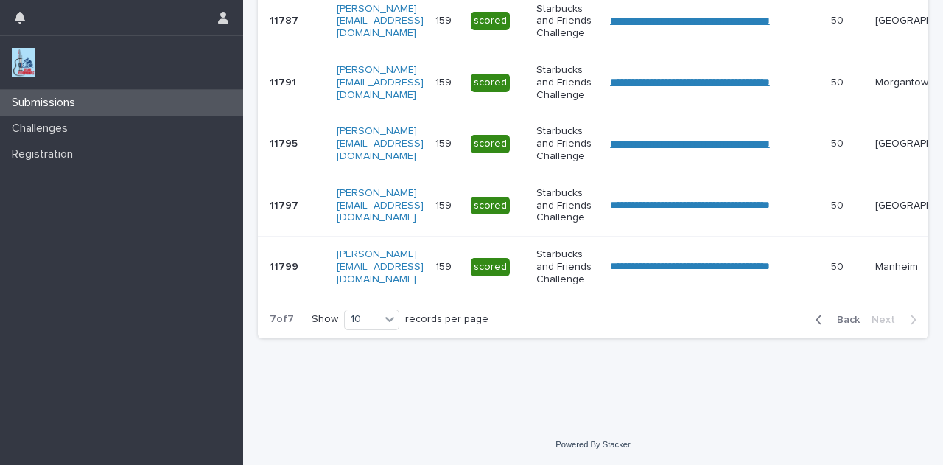
click at [287, 258] on p "11799" at bounding box center [286, 265] width 32 height 15
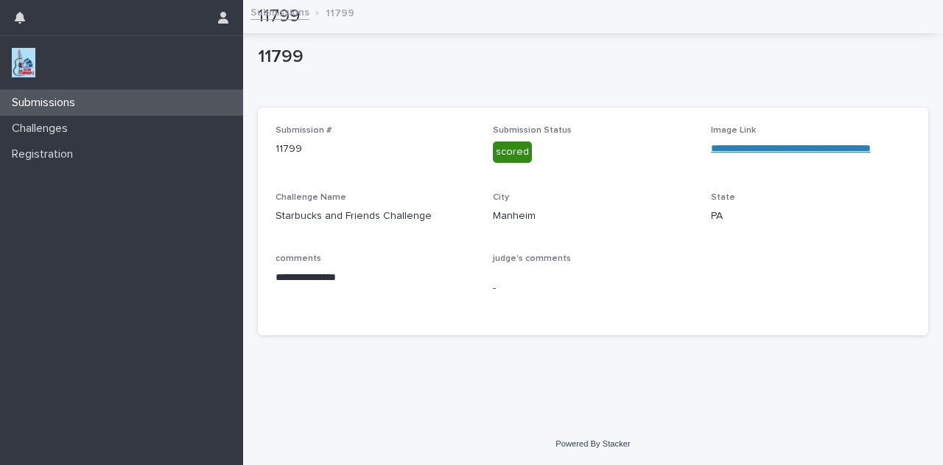
scroll to position [5, 0]
click at [791, 146] on link "**********" at bounding box center [791, 148] width 160 height 10
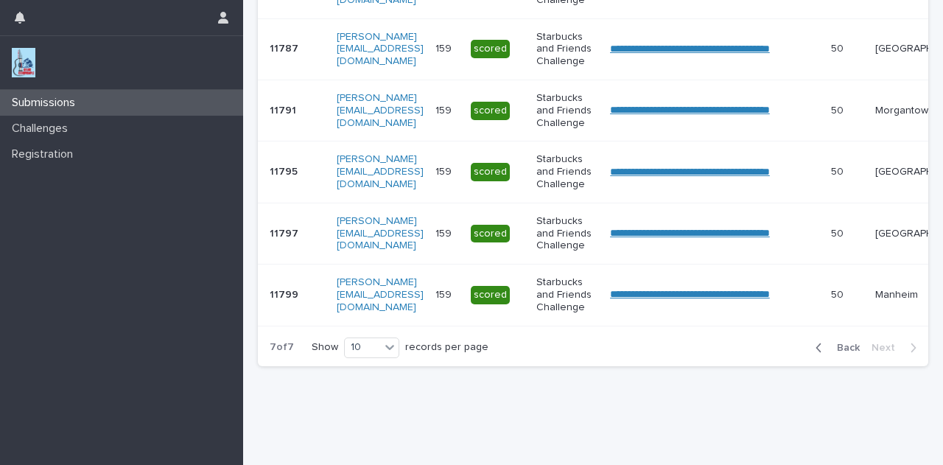
scroll to position [504, 0]
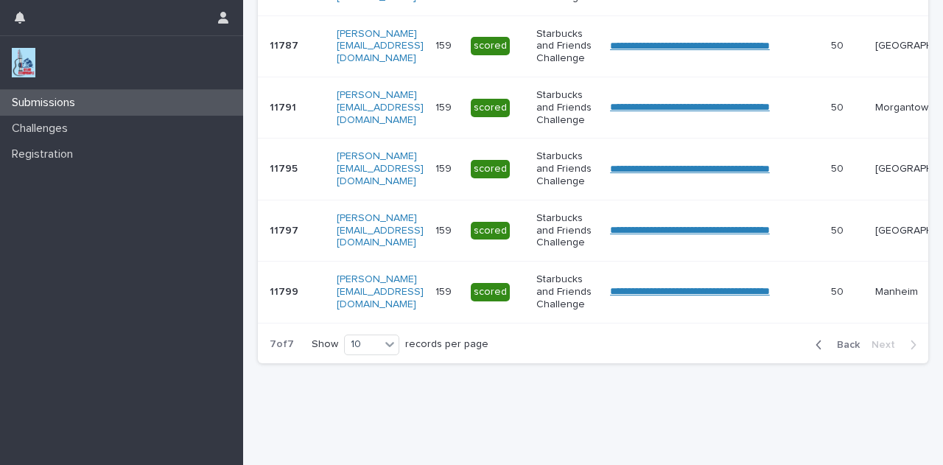
click at [280, 283] on p "11799" at bounding box center [286, 290] width 32 height 15
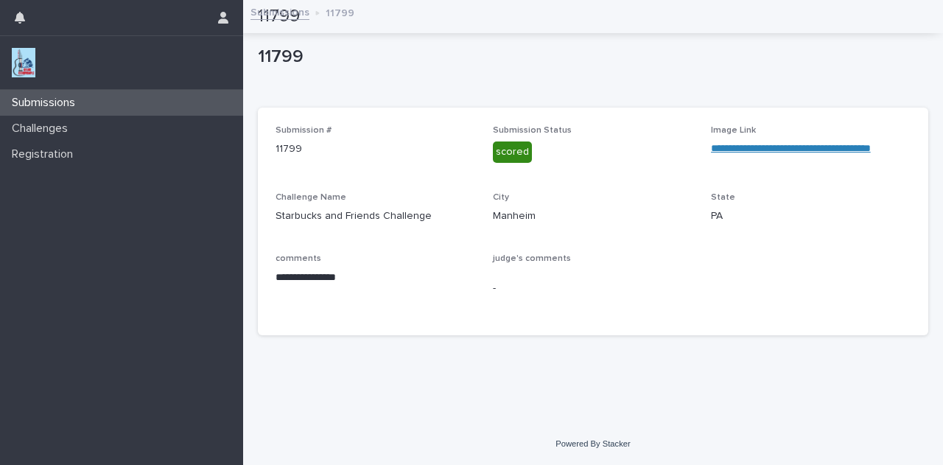
scroll to position [5, 0]
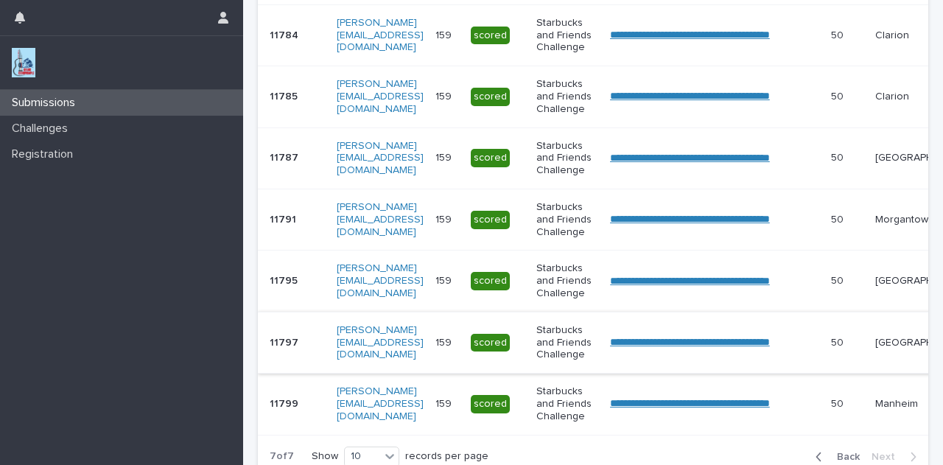
scroll to position [539, 0]
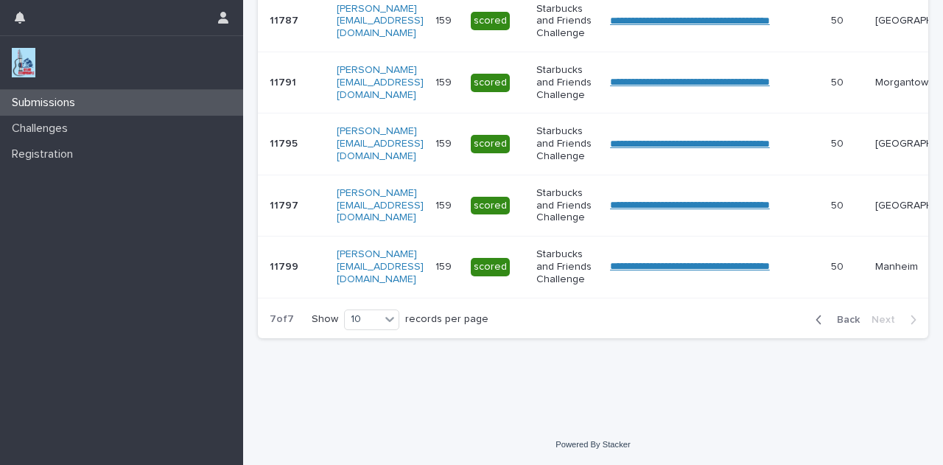
click at [836, 318] on span "Back" at bounding box center [844, 320] width 32 height 10
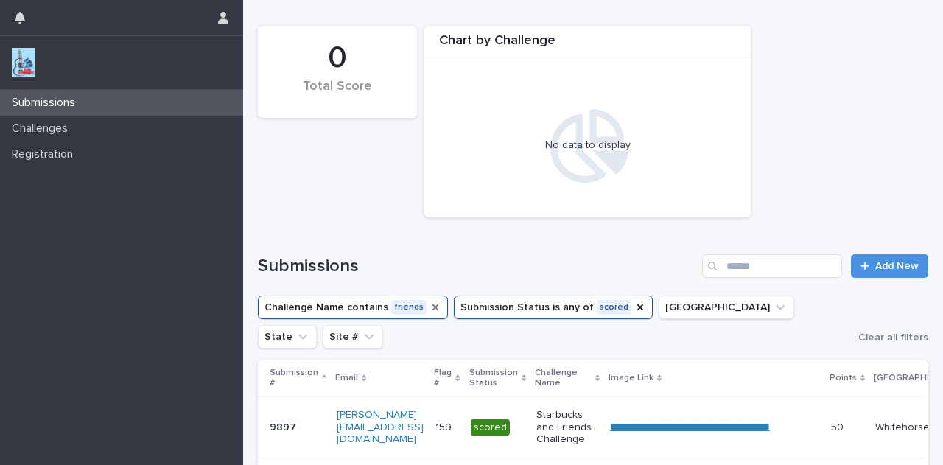
click at [432, 307] on icon "Challenge Name" at bounding box center [435, 307] width 6 height 6
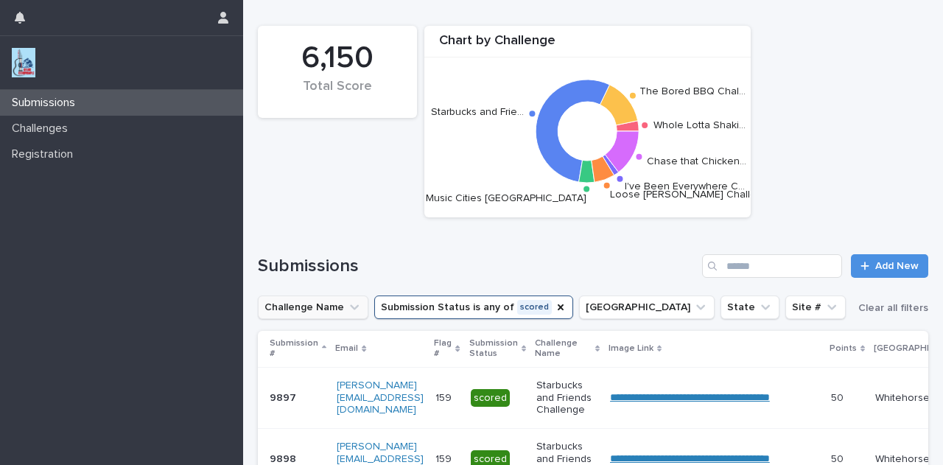
click at [351, 307] on icon "Challenge Name" at bounding box center [354, 307] width 15 height 15
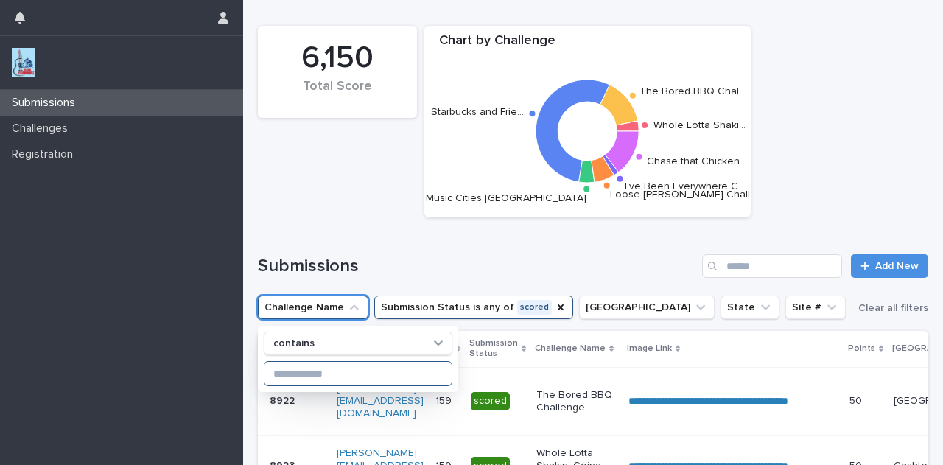
click at [351, 376] on input at bounding box center [357, 374] width 187 height 24
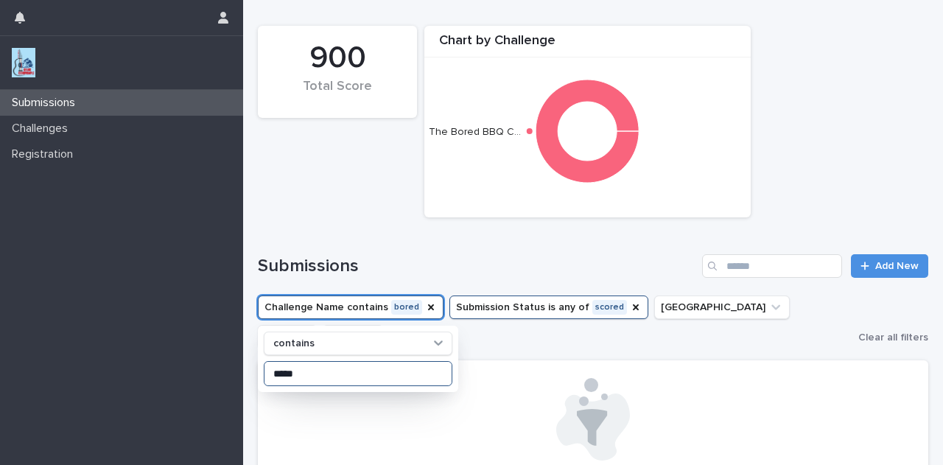
type input "*****"
click at [353, 227] on div "Submissions Add New" at bounding box center [593, 260] width 670 height 71
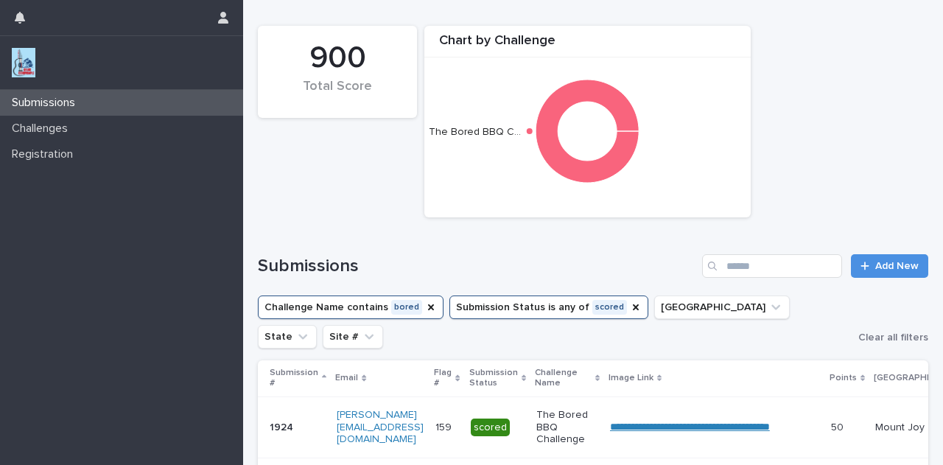
click at [310, 379] on p "Submission #" at bounding box center [294, 378] width 49 height 27
click at [428, 308] on icon "Challenge Name" at bounding box center [431, 307] width 6 height 6
